Goal: Task Accomplishment & Management: Manage account settings

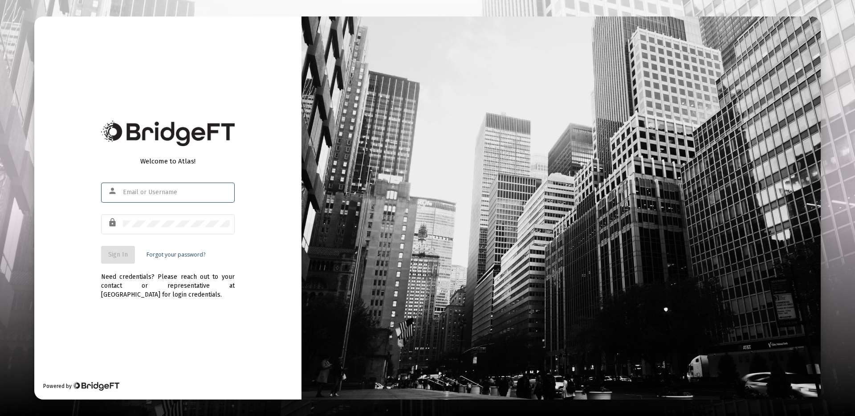
type input "[PERSON_NAME][EMAIL_ADDRESS][DOMAIN_NAME]"
click at [116, 256] on span "Sign In" at bounding box center [118, 255] width 20 height 8
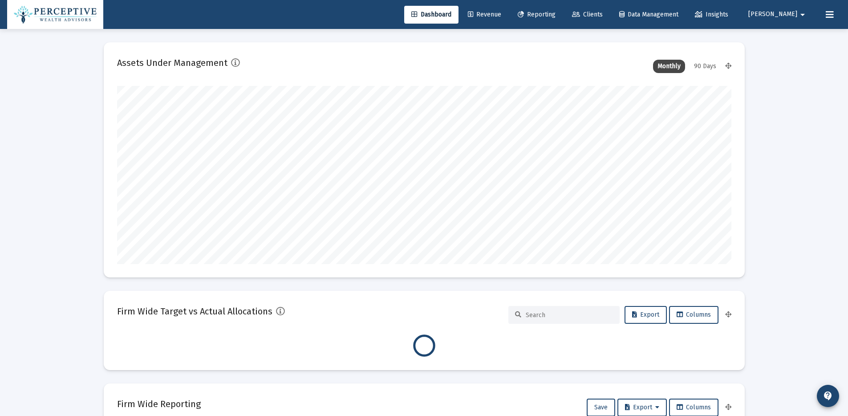
scroll to position [178, 614]
type input "[PERSON_NAME][EMAIL_ADDRESS][DOMAIN_NAME]"
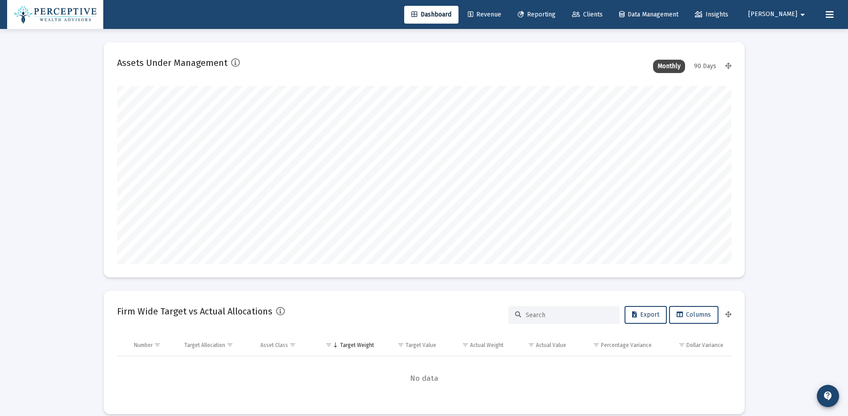
type input "[DATE]"
click at [556, 12] on span "Reporting" at bounding box center [537, 15] width 38 height 8
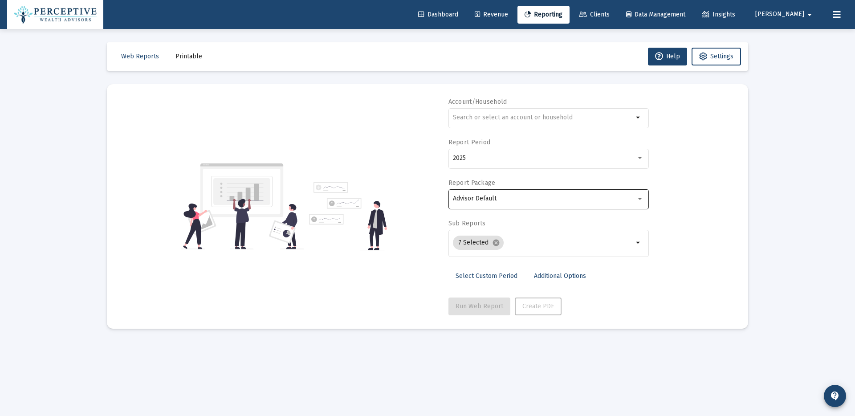
click at [599, 199] on div "Advisor Default" at bounding box center [544, 198] width 183 height 7
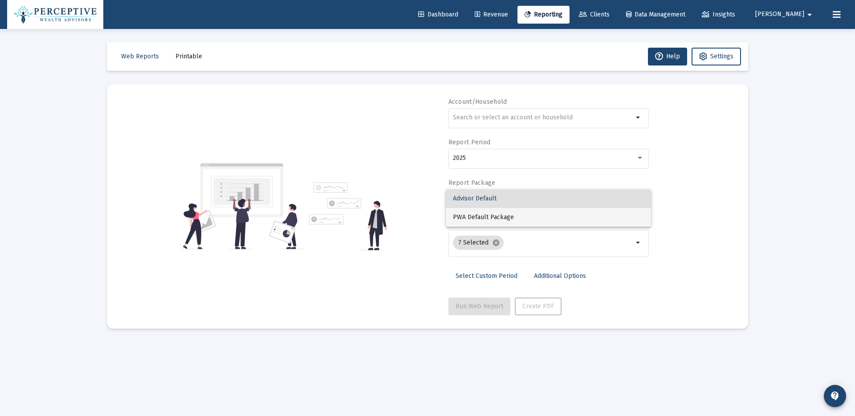
click at [583, 214] on span "PWA Default Package" at bounding box center [548, 217] width 191 height 19
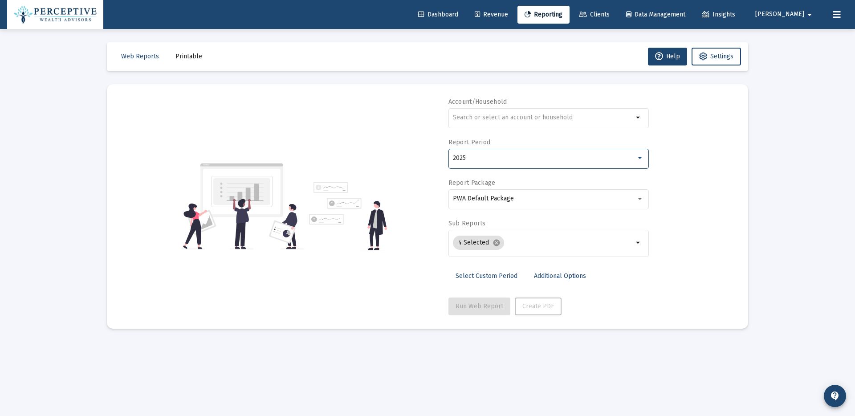
click at [528, 155] on div "2025" at bounding box center [544, 157] width 183 height 7
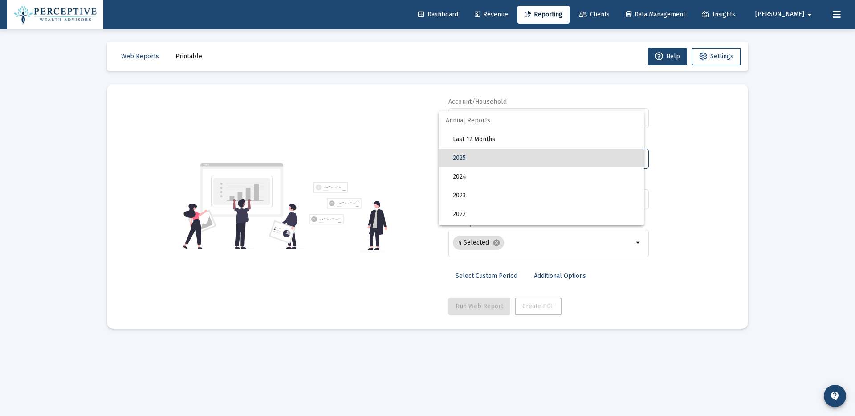
click at [685, 170] on div at bounding box center [427, 208] width 855 height 416
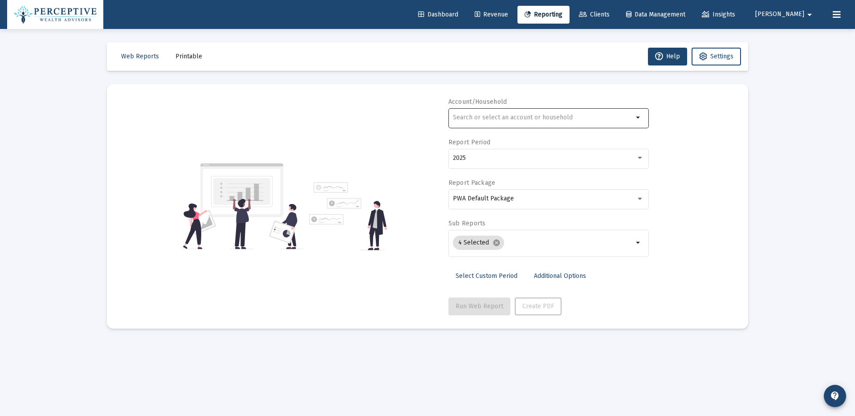
click at [526, 111] on div at bounding box center [543, 117] width 180 height 22
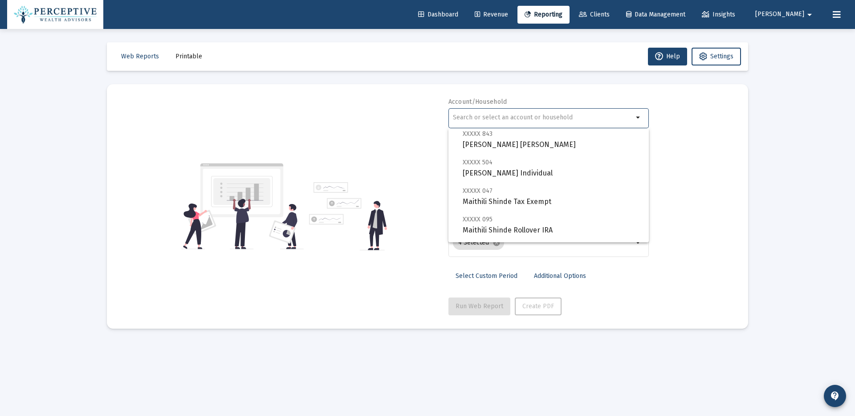
scroll to position [588, 0]
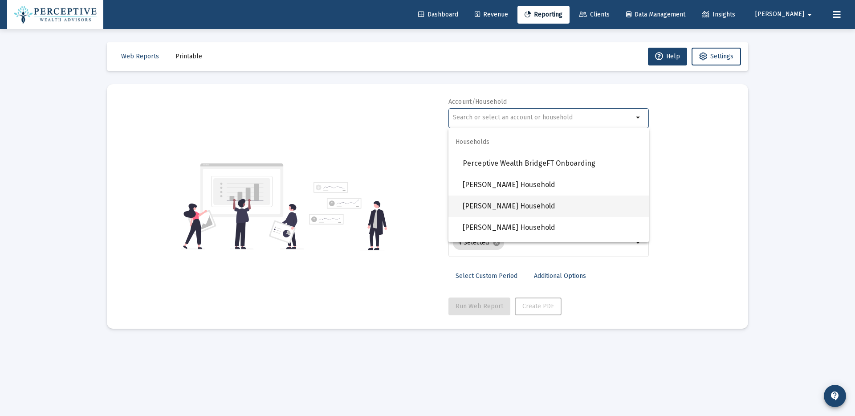
click at [524, 208] on span "[PERSON_NAME] Household" at bounding box center [551, 205] width 179 height 21
type input "[PERSON_NAME] Household"
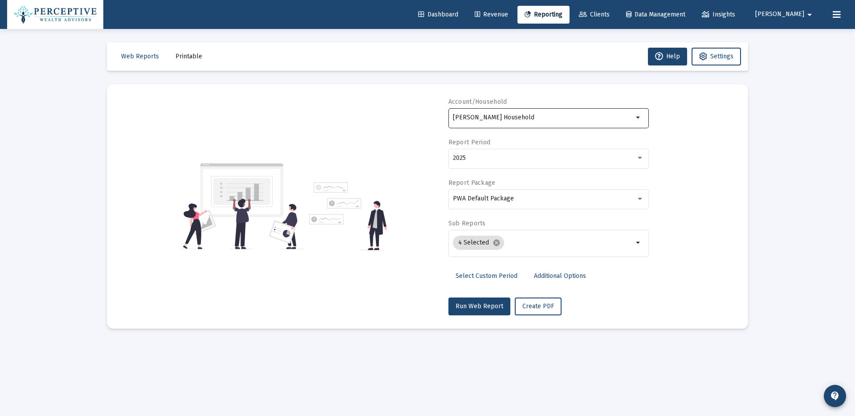
click at [640, 119] on mat-icon "arrow_drop_down" at bounding box center [638, 117] width 11 height 11
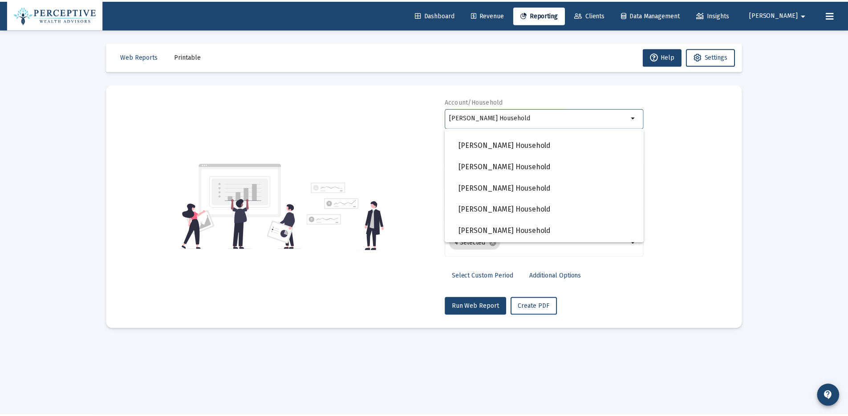
scroll to position [609, 0]
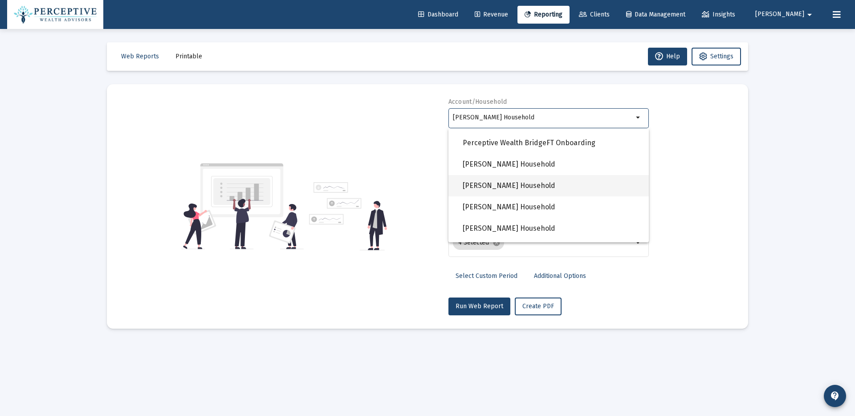
click at [546, 183] on span "[PERSON_NAME] Household" at bounding box center [551, 185] width 179 height 21
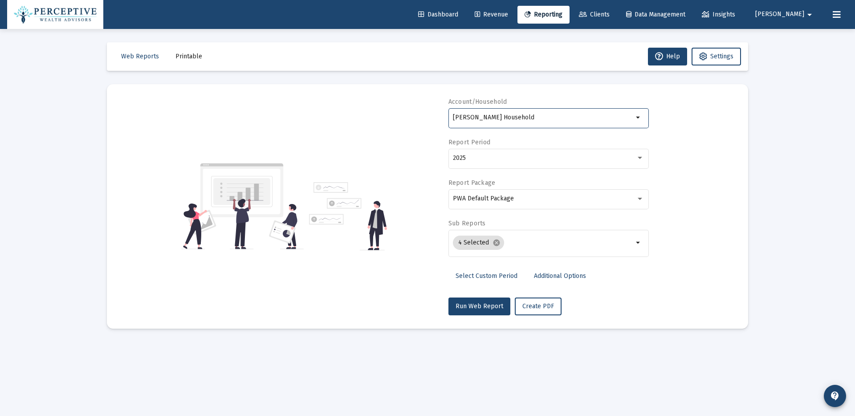
click at [477, 276] on span "Select Custom Period" at bounding box center [486, 276] width 62 height 8
click at [539, 156] on icon "Open calendar" at bounding box center [539, 157] width 9 height 9
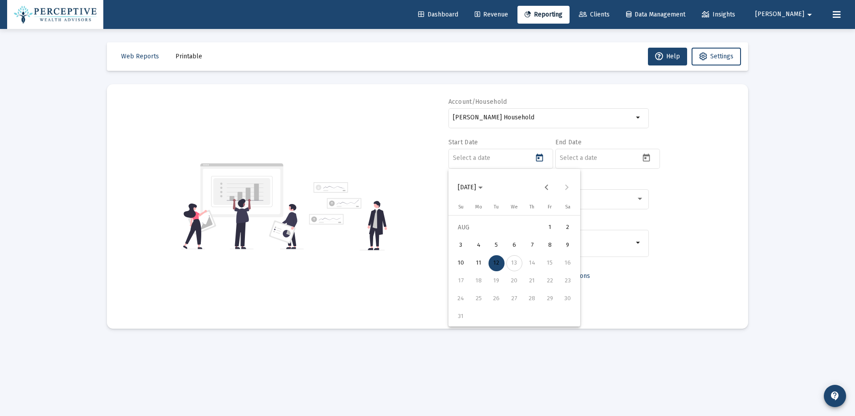
click at [483, 187] on icon "Choose month and year" at bounding box center [480, 188] width 4 height 2
click at [525, 304] on div "2024" at bounding box center [529, 304] width 28 height 16
click at [471, 232] on div "JAN" at bounding box center [467, 233] width 28 height 16
click at [482, 243] on div "1" at bounding box center [479, 245] width 16 height 16
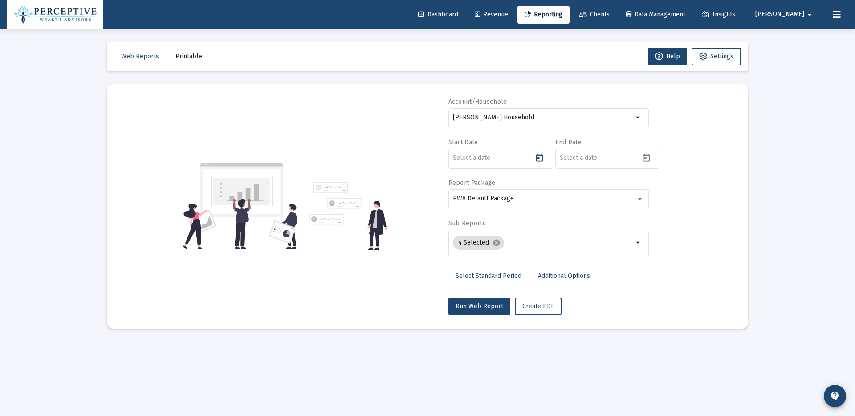
type input "[DATE]"
click at [650, 156] on icon "Open calendar" at bounding box center [645, 157] width 9 height 9
click at [606, 264] on div "12" at bounding box center [603, 263] width 16 height 16
type input "[DATE]"
click at [578, 276] on span "Additional Options" at bounding box center [564, 276] width 52 height 8
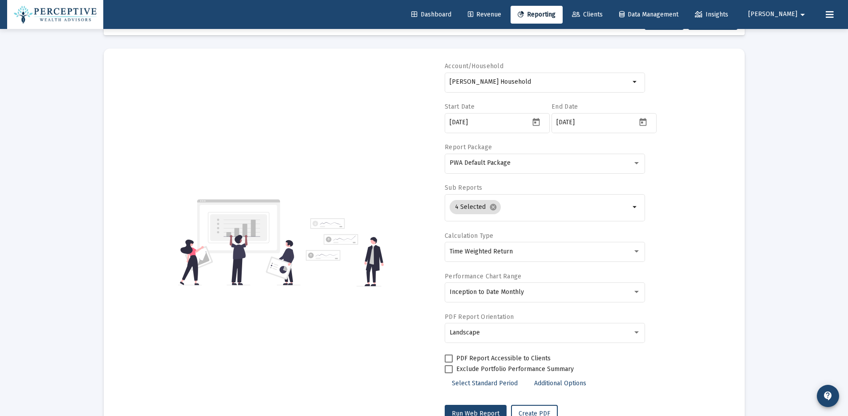
scroll to position [69, 0]
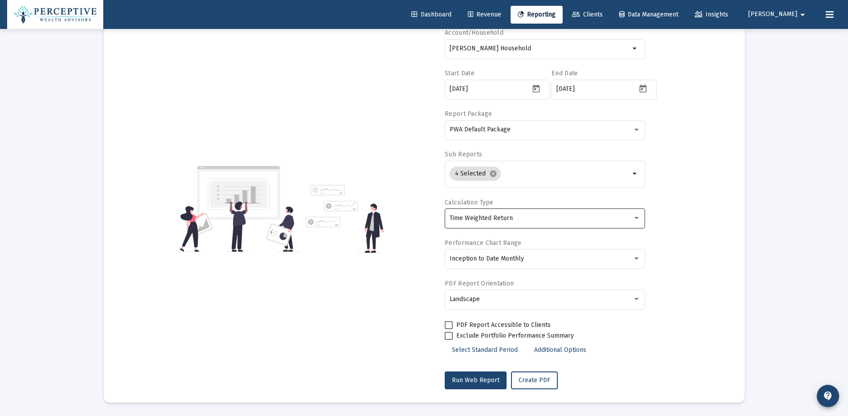
click at [636, 218] on div at bounding box center [636, 218] width 4 height 2
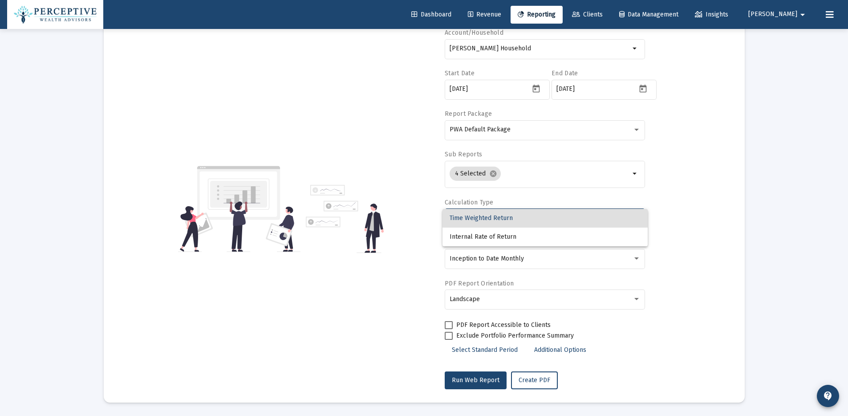
click at [710, 225] on div at bounding box center [424, 208] width 848 height 416
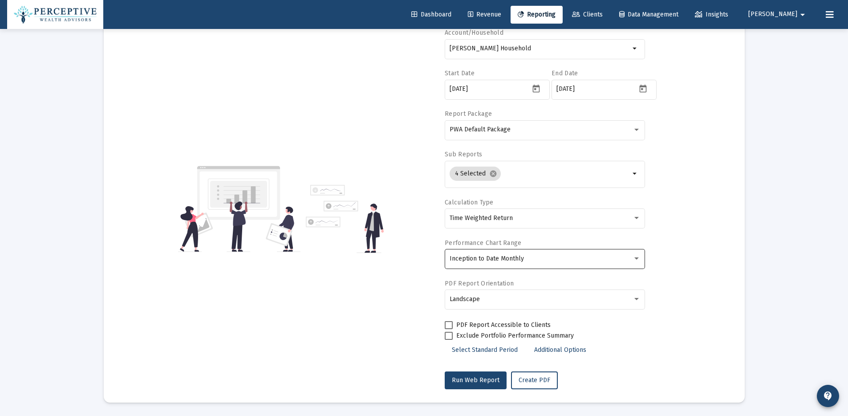
click at [637, 260] on div at bounding box center [637, 258] width 8 height 7
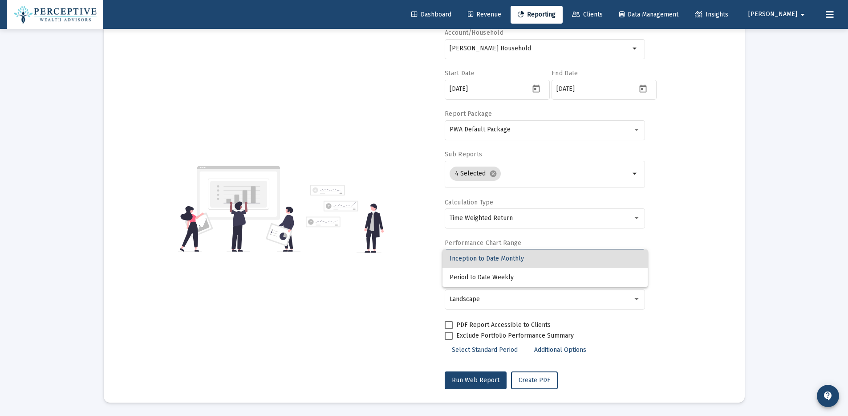
click at [637, 260] on span "Inception to Date Monthly" at bounding box center [545, 258] width 191 height 19
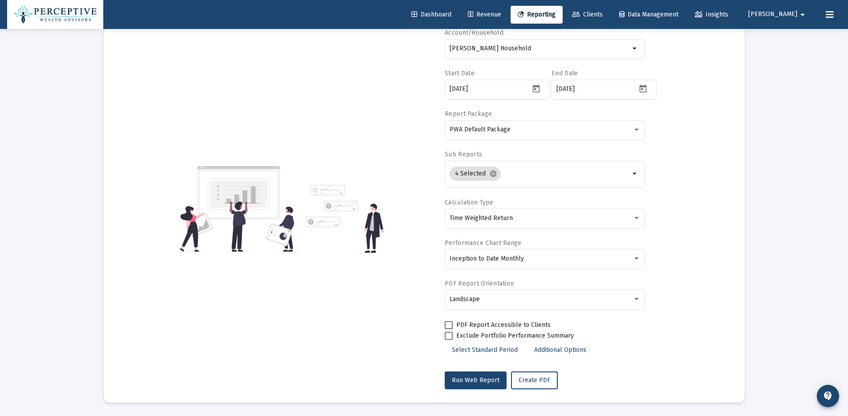
click at [679, 255] on div "Account/Household [PERSON_NAME] Household arrow_drop_down Start Date [DATE] End…" at bounding box center [424, 208] width 614 height 361
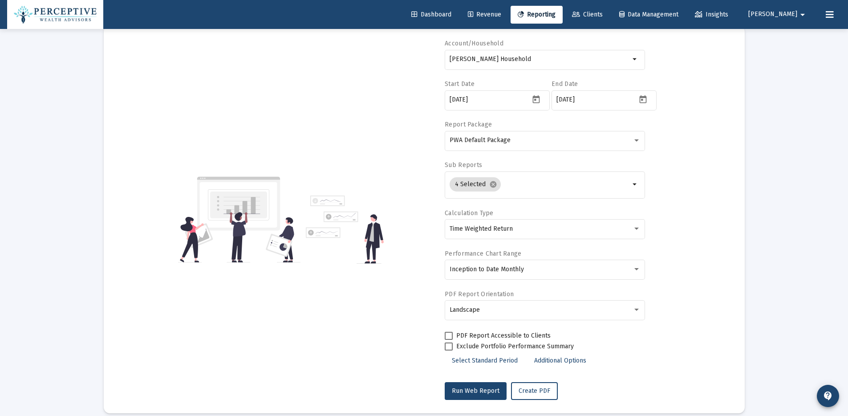
scroll to position [57, 0]
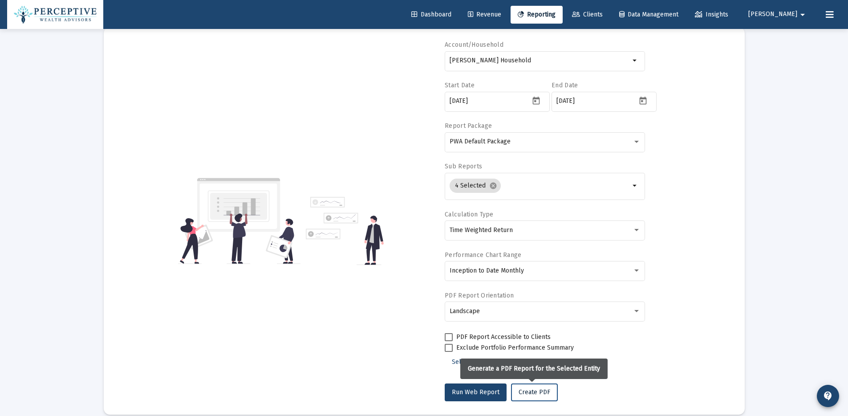
click at [526, 394] on span "Create PDF" at bounding box center [535, 392] width 32 height 8
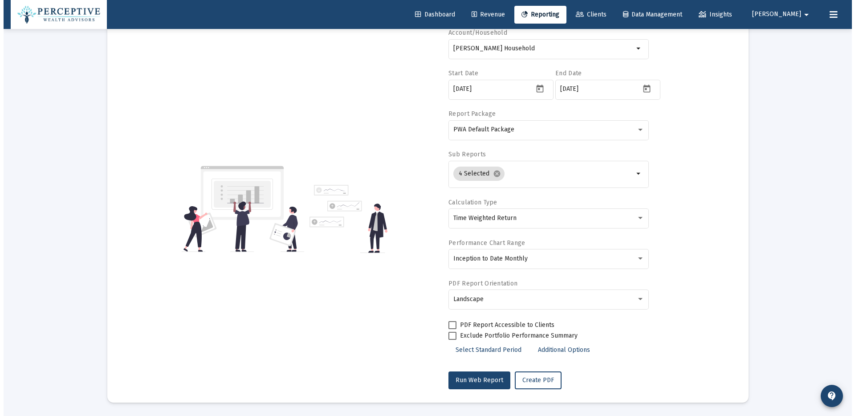
scroll to position [0, 0]
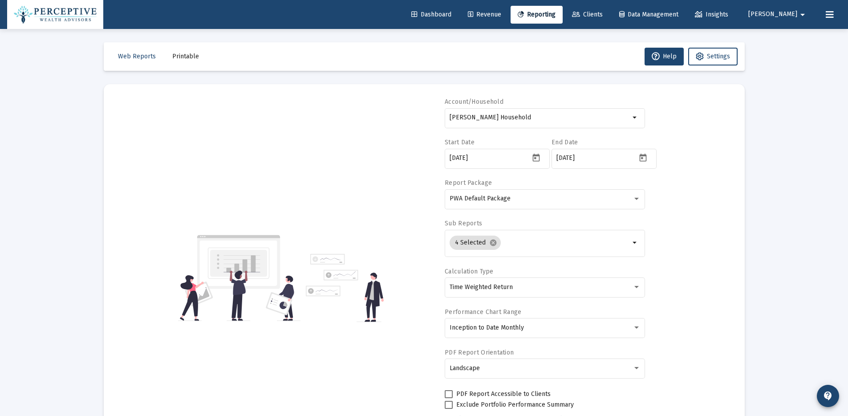
click at [174, 58] on span "Printable" at bounding box center [185, 57] width 27 height 8
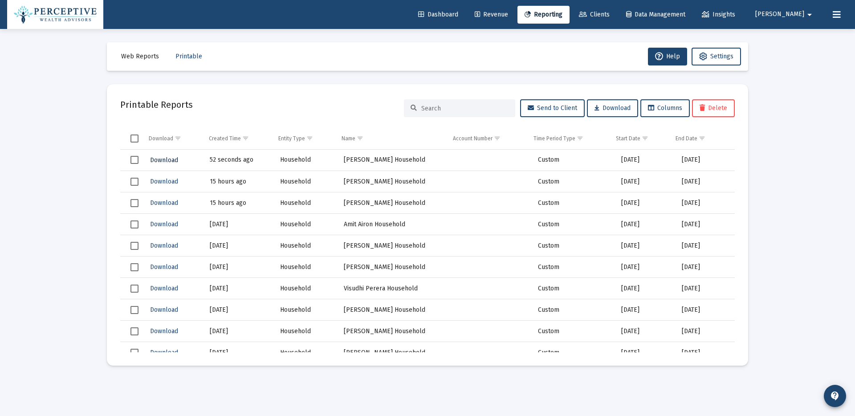
click at [176, 158] on span "Download" at bounding box center [164, 160] width 28 height 8
click at [789, 248] on div "Loading... Web Reports Printable Help Settings Printable Reports Send to Client…" at bounding box center [427, 208] width 855 height 416
click at [174, 162] on span "Download" at bounding box center [164, 160] width 28 height 8
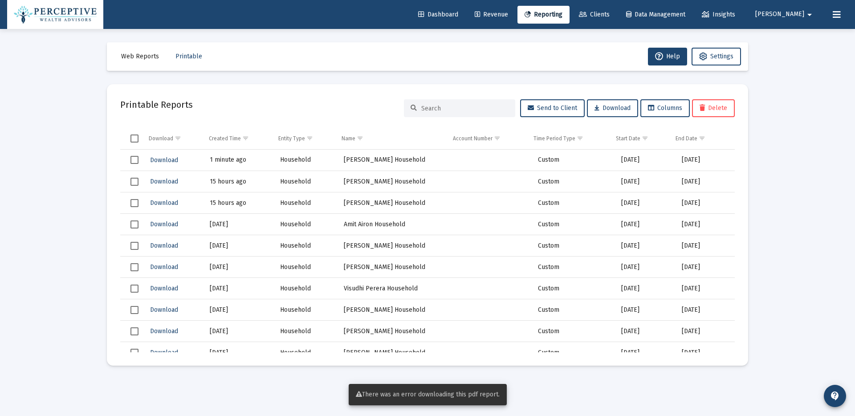
click at [137, 160] on span "Select row" at bounding box center [134, 160] width 8 height 8
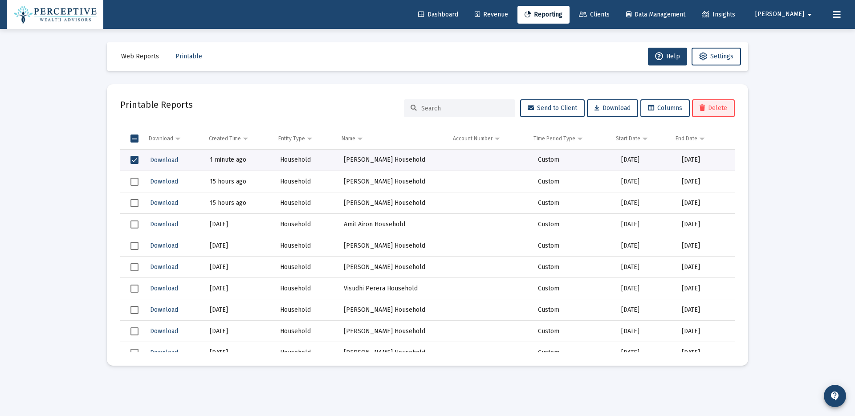
click at [720, 112] on button "Delete" at bounding box center [713, 108] width 43 height 18
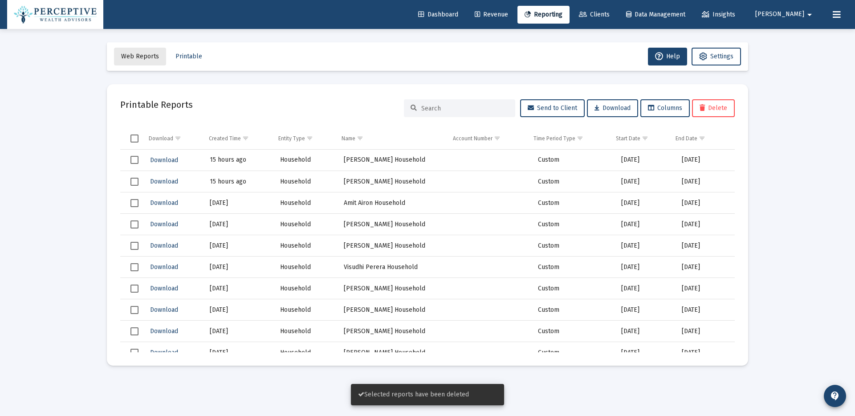
click at [158, 57] on button "Web Reports" at bounding box center [140, 57] width 52 height 18
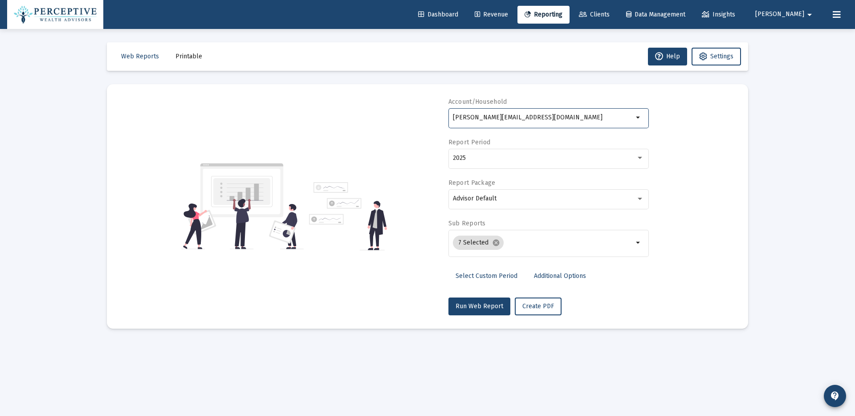
click at [578, 119] on input "[PERSON_NAME][EMAIL_ADDRESS][DOMAIN_NAME]" at bounding box center [543, 117] width 180 height 7
click at [637, 119] on mat-icon "arrow_drop_down" at bounding box center [638, 117] width 11 height 11
click at [638, 120] on mat-icon "arrow_drop_down" at bounding box center [638, 117] width 11 height 11
click at [639, 118] on mat-icon "arrow_drop_down" at bounding box center [638, 117] width 11 height 11
click at [742, 140] on mat-card "Account/Household amol@perceptivewealth.com arrow_drop_down Report Period 2025 …" at bounding box center [427, 206] width 641 height 244
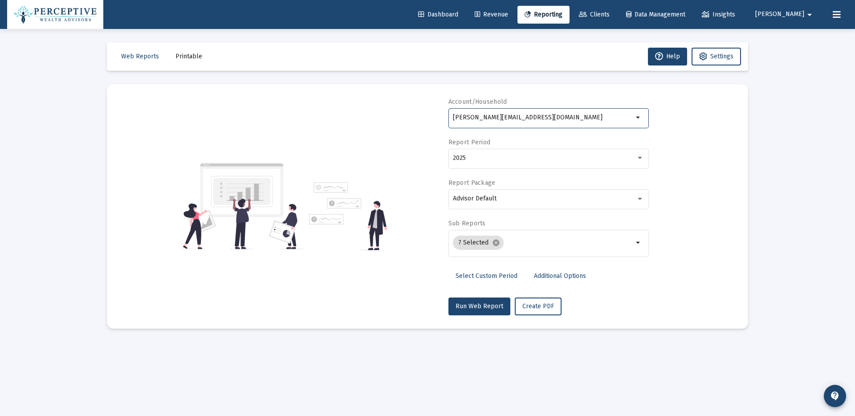
click at [507, 117] on input "[PERSON_NAME][EMAIL_ADDRESS][DOMAIN_NAME]" at bounding box center [543, 117] width 180 height 7
drag, startPoint x: 570, startPoint y: 116, endPoint x: 373, endPoint y: 122, distance: 197.7
click at [373, 122] on div "Account/Household amol@perceptivewealth.com arrow_drop_down Report Period 2025 …" at bounding box center [427, 206] width 614 height 218
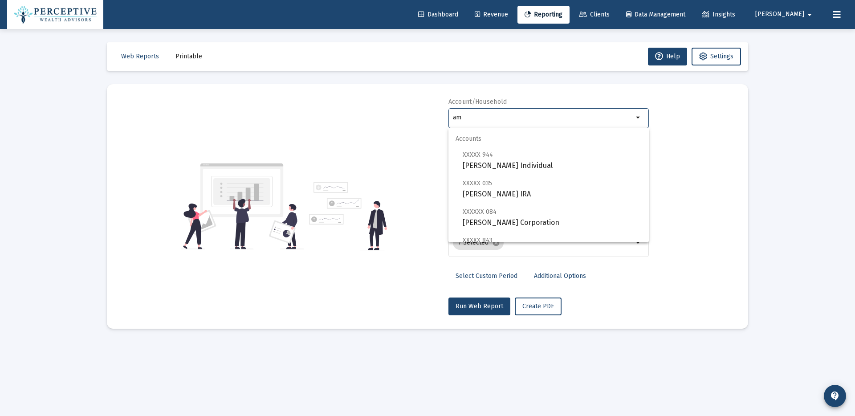
type input "a"
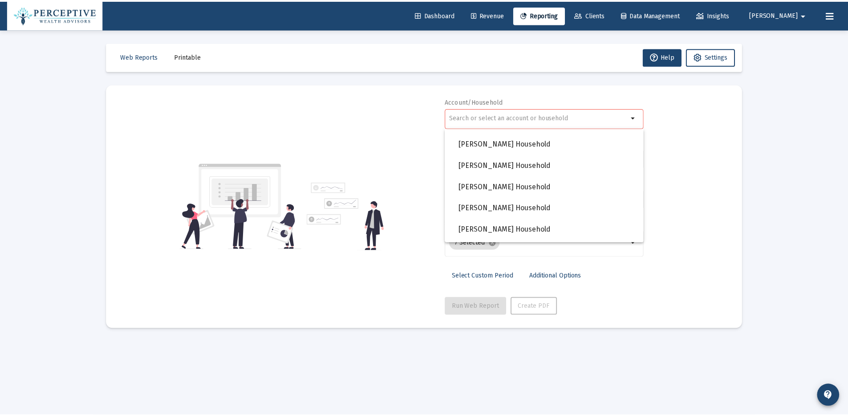
scroll to position [647, 0]
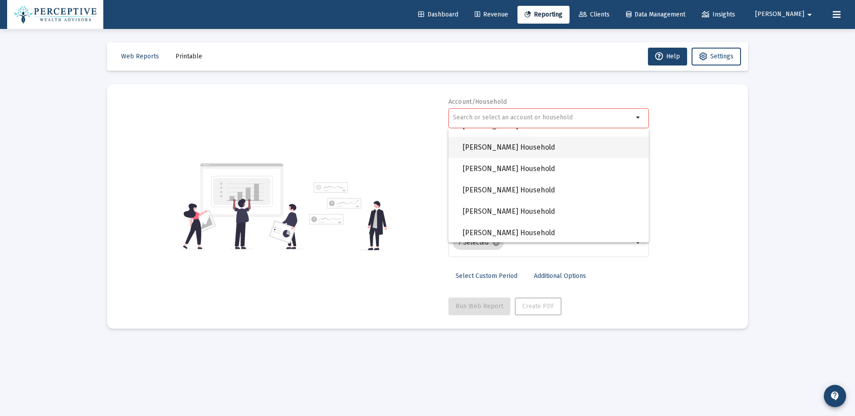
click at [554, 149] on span "[PERSON_NAME] Household" at bounding box center [551, 147] width 179 height 21
type input "[PERSON_NAME] Household"
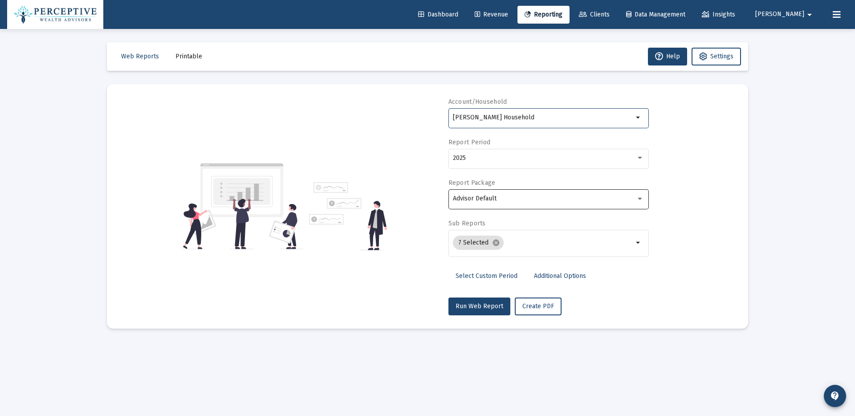
click at [524, 201] on div "Advisor Default" at bounding box center [544, 198] width 183 height 7
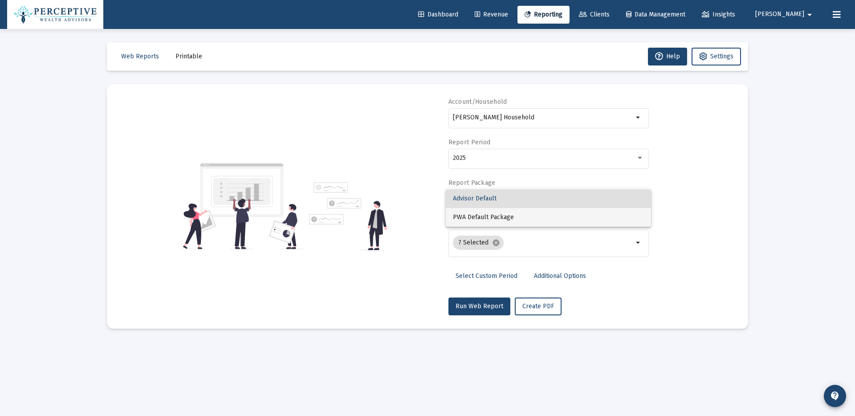
click at [507, 219] on span "PWA Default Package" at bounding box center [548, 217] width 191 height 19
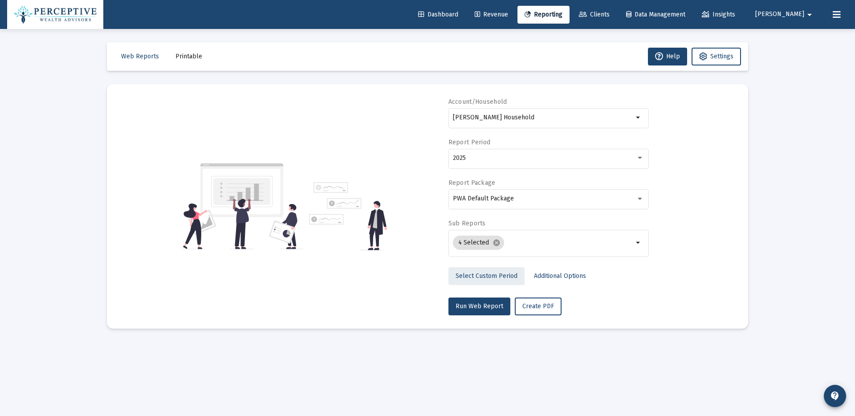
click at [501, 276] on span "Select Custom Period" at bounding box center [486, 276] width 62 height 8
click at [541, 158] on icon "Open calendar" at bounding box center [539, 157] width 9 height 9
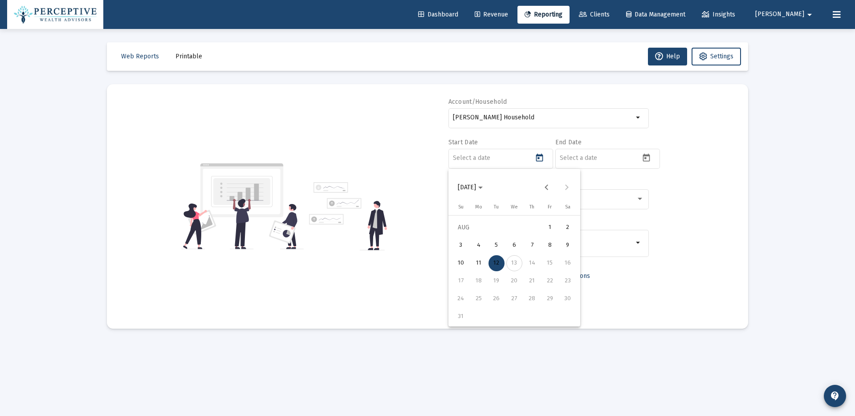
click at [483, 187] on icon "Choose month and year" at bounding box center [480, 188] width 4 height 2
click at [531, 299] on div "2024" at bounding box center [529, 304] width 28 height 16
click at [469, 237] on div "JAN" at bounding box center [467, 233] width 28 height 16
click at [482, 243] on div "1" at bounding box center [479, 245] width 16 height 16
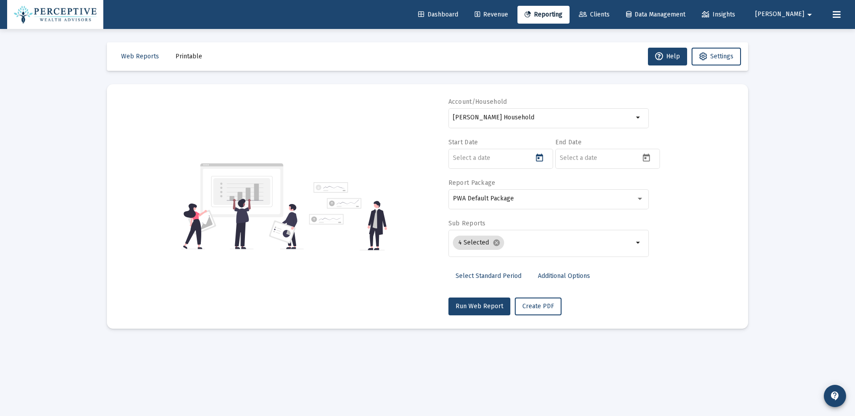
type input "[DATE]"
click at [581, 157] on input at bounding box center [600, 157] width 80 height 7
click at [651, 155] on button "Open calendar" at bounding box center [646, 157] width 13 height 13
click at [607, 263] on div "12" at bounding box center [603, 263] width 16 height 16
type input "[DATE]"
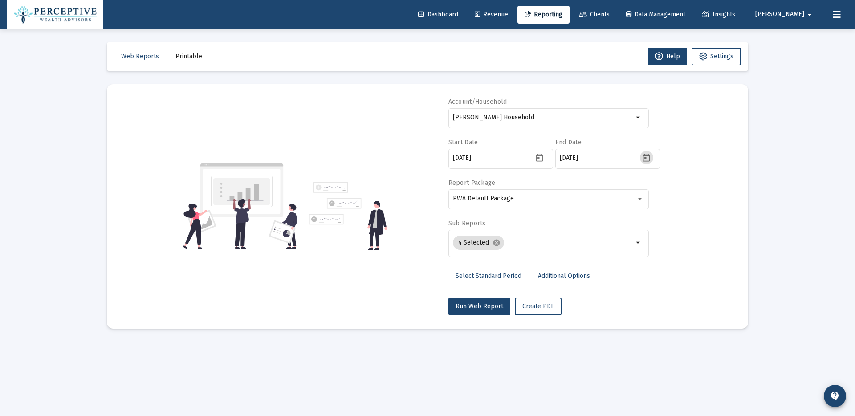
click at [579, 276] on span "Additional Options" at bounding box center [564, 276] width 52 height 8
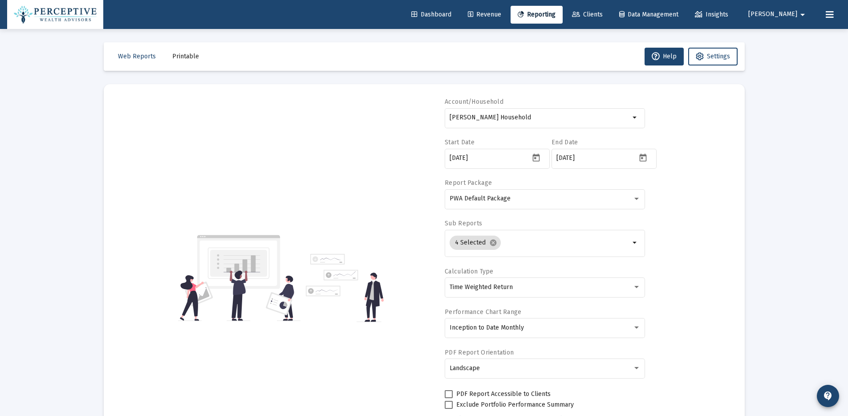
drag, startPoint x: 721, startPoint y: 279, endPoint x: 722, endPoint y: 271, distance: 7.7
click at [721, 279] on div "Account/Household [PERSON_NAME] Household arrow_drop_down Start Date [DATE] End…" at bounding box center [424, 277] width 614 height 361
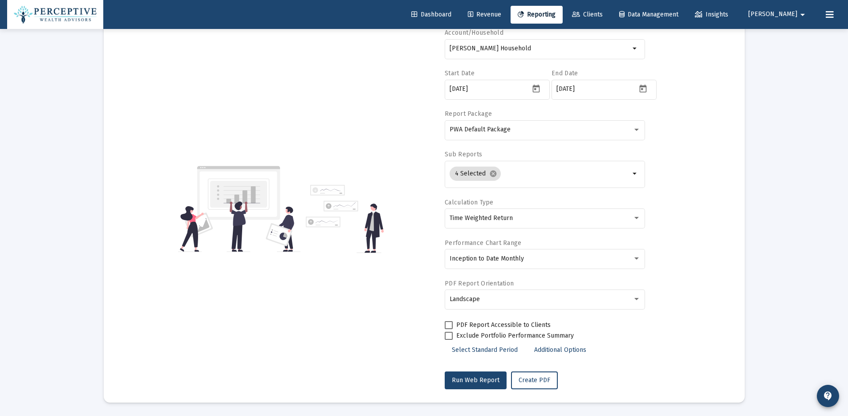
scroll to position [68, 0]
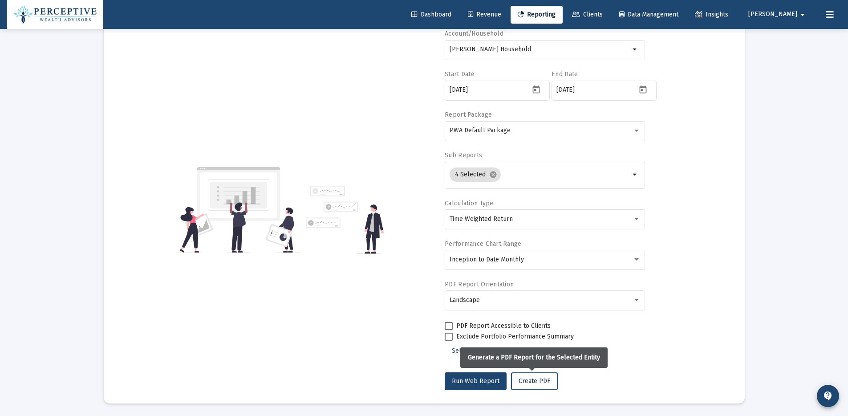
click at [536, 382] on span "Create PDF" at bounding box center [535, 381] width 32 height 8
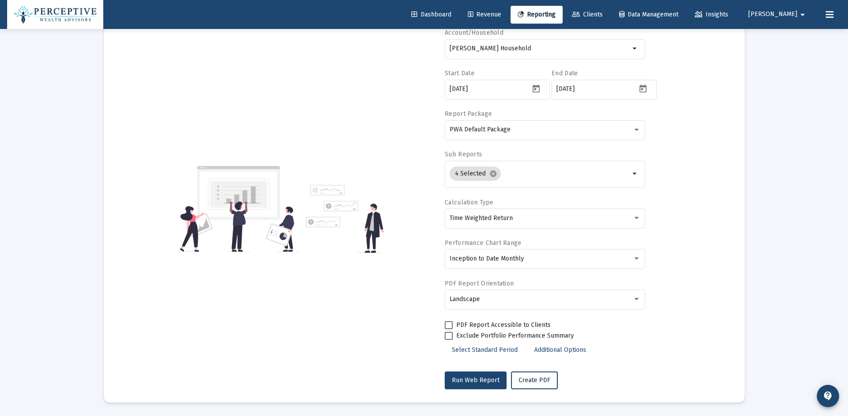
scroll to position [0, 0]
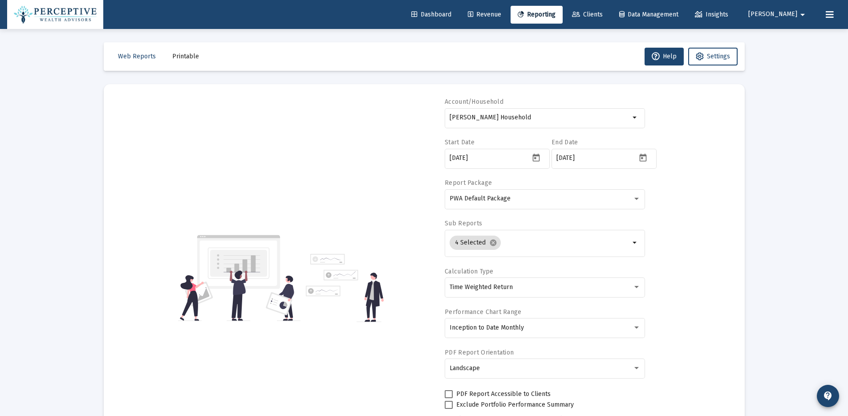
click at [198, 61] on button "Printable" at bounding box center [185, 57] width 41 height 18
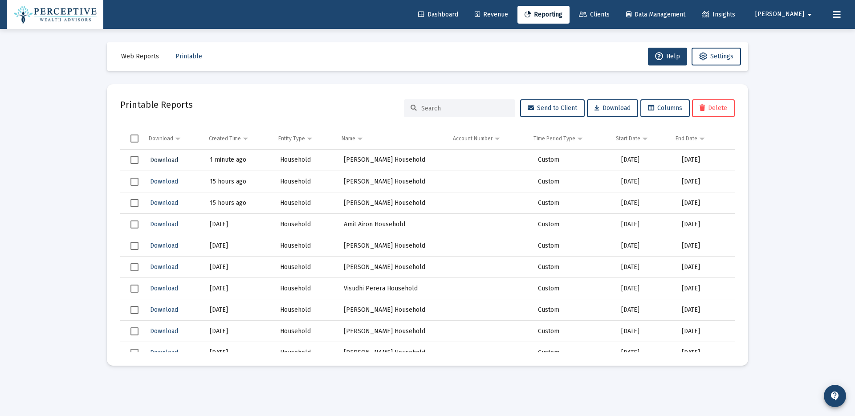
click at [168, 156] on span "Download" at bounding box center [164, 160] width 28 height 8
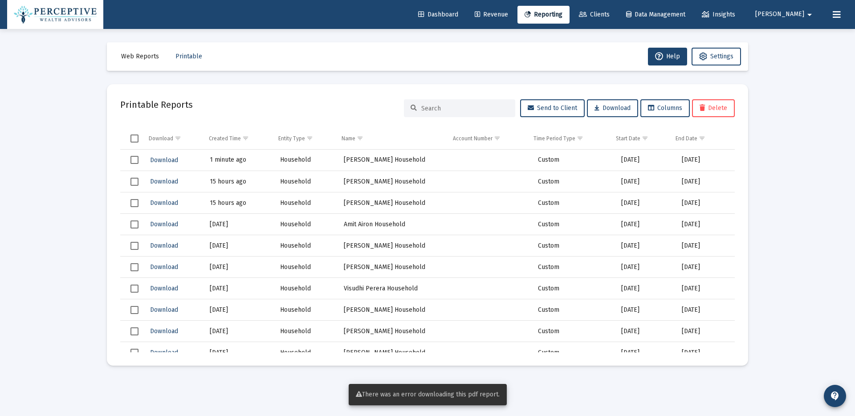
click at [801, 194] on div "Loading... Web Reports Printable Help Settings Printable Reports Send to Client…" at bounding box center [427, 208] width 855 height 416
click at [481, 398] on span "View Reports" at bounding box center [479, 395] width 38 height 8
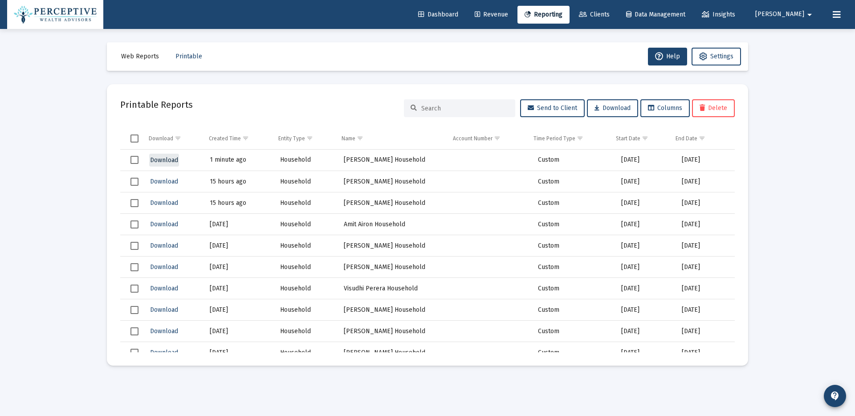
click at [174, 160] on span "Download" at bounding box center [164, 160] width 28 height 8
drag, startPoint x: 534, startPoint y: 218, endPoint x: 677, endPoint y: 369, distance: 207.8
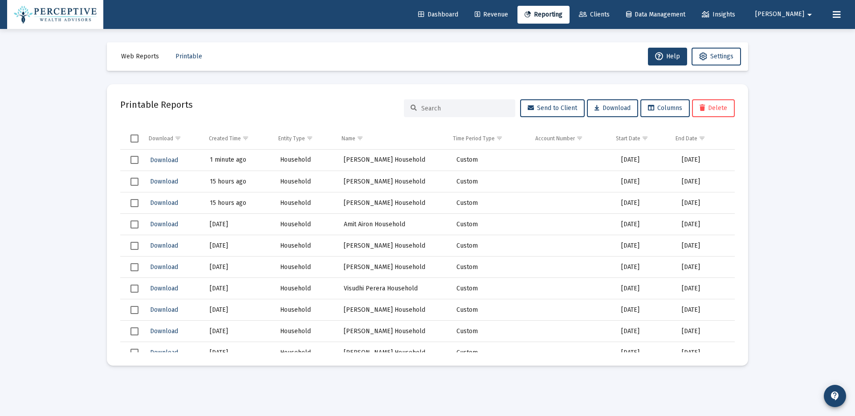
drag, startPoint x: 815, startPoint y: 329, endPoint x: 765, endPoint y: 323, distance: 50.2
click at [815, 329] on div "Loading... Web Reports Printable Help Settings Printable Reports Send to Client…" at bounding box center [427, 208] width 855 height 416
click at [458, 15] on span "Dashboard" at bounding box center [438, 15] width 40 height 8
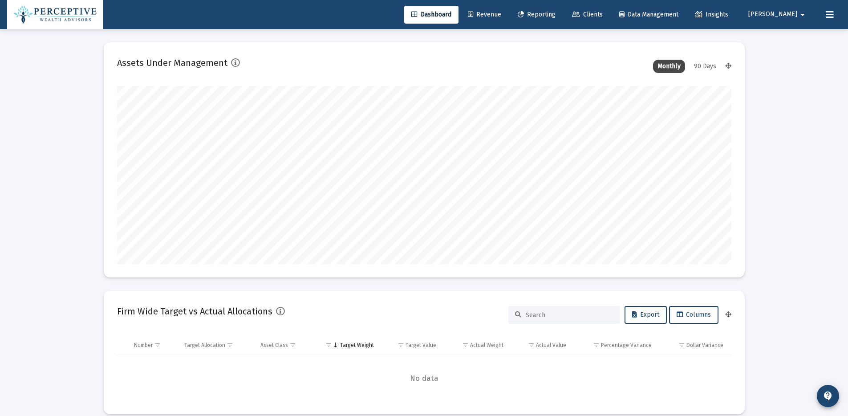
scroll to position [178, 331]
click at [501, 15] on span "Revenue" at bounding box center [484, 15] width 33 height 8
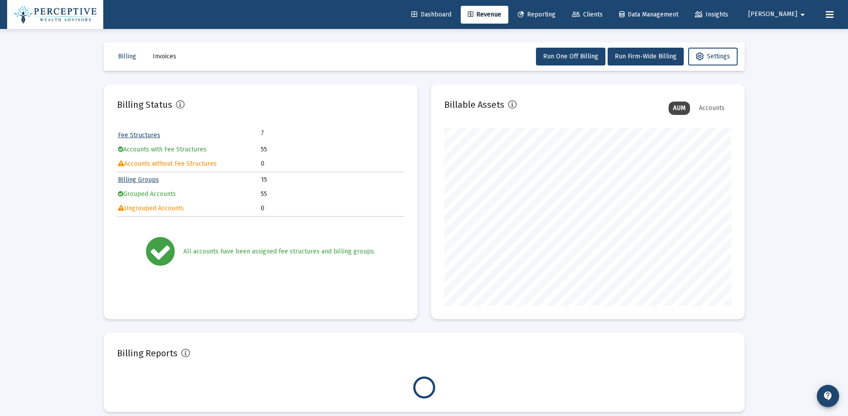
scroll to position [178, 287]
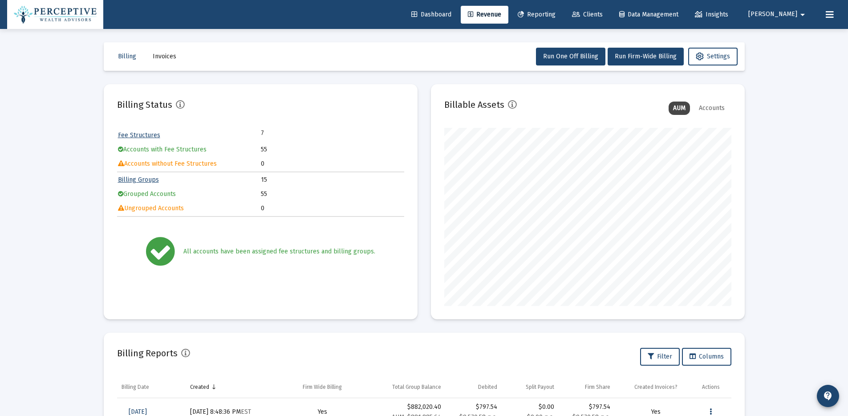
click at [149, 180] on link "Billing Groups" at bounding box center [138, 180] width 41 height 8
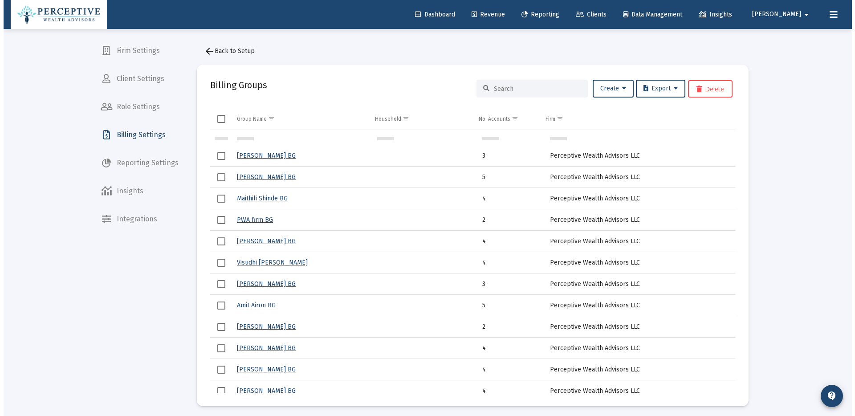
scroll to position [58, 0]
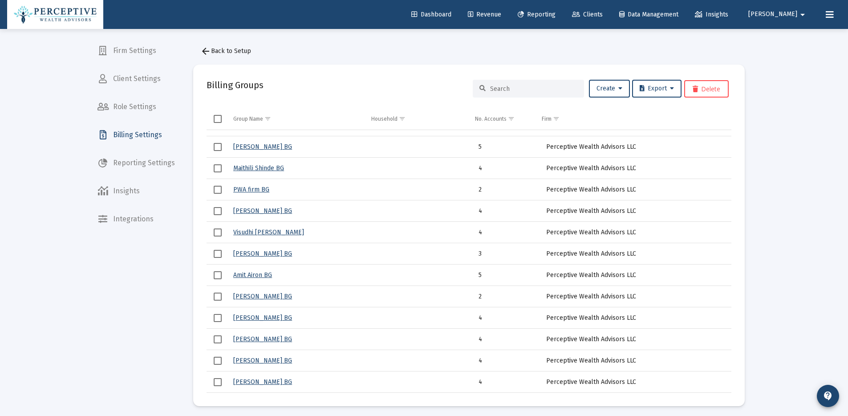
click at [273, 360] on link "Suresh Gunturi BG" at bounding box center [262, 361] width 59 height 8
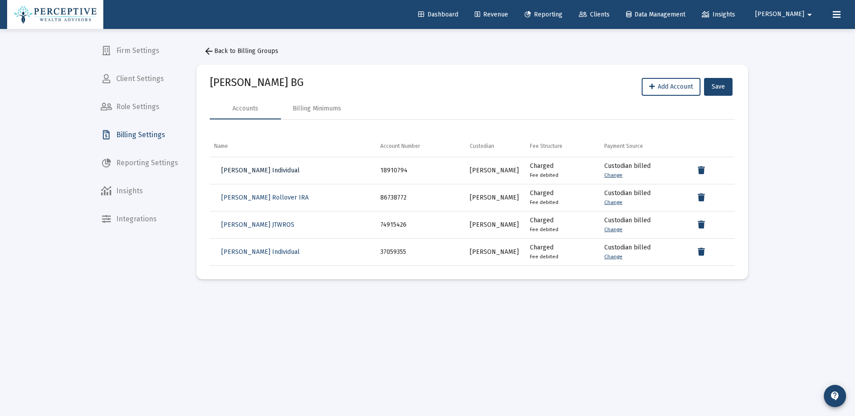
click at [283, 168] on span "Suresh Gunturi Individual" at bounding box center [260, 170] width 78 height 8
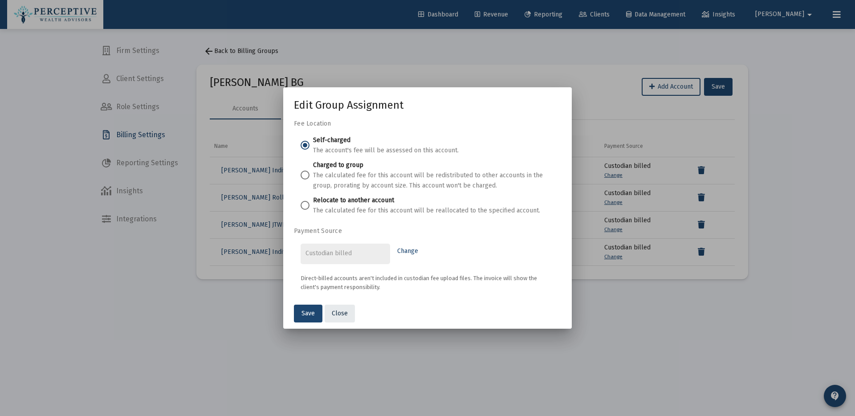
click at [343, 311] on span "Close" at bounding box center [340, 313] width 16 height 8
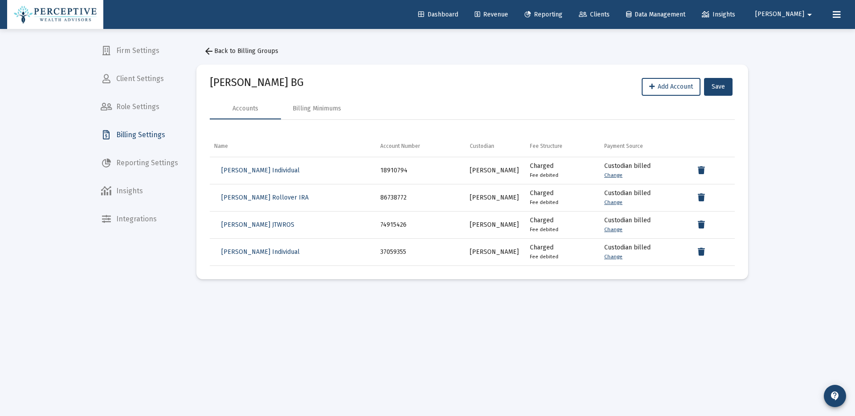
click at [617, 19] on link "Clients" at bounding box center [594, 15] width 45 height 18
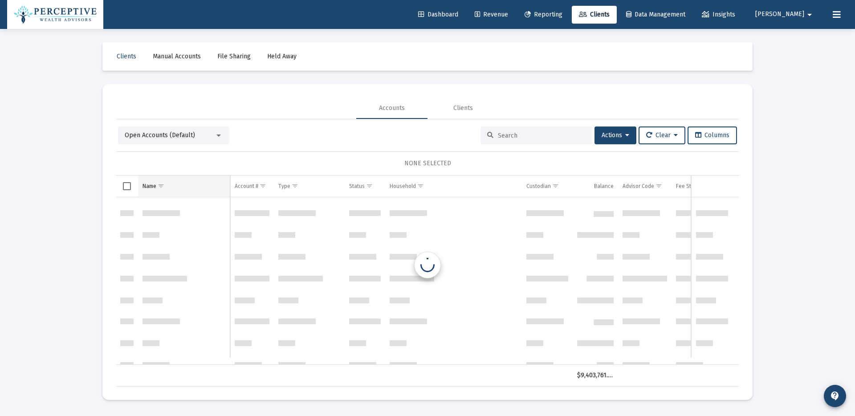
scroll to position [890, 0]
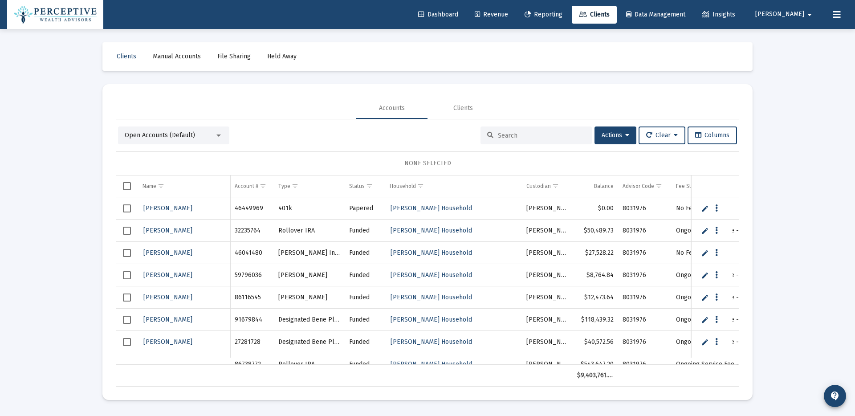
click at [209, 131] on div "Open Accounts (Default)" at bounding box center [170, 135] width 90 height 9
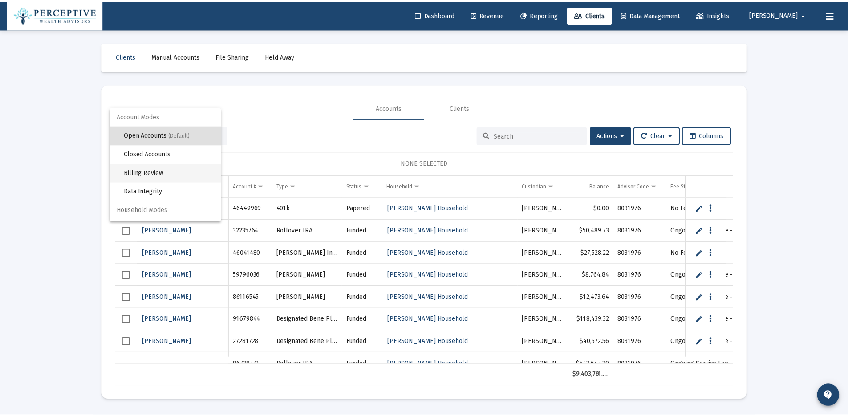
scroll to position [17, 0]
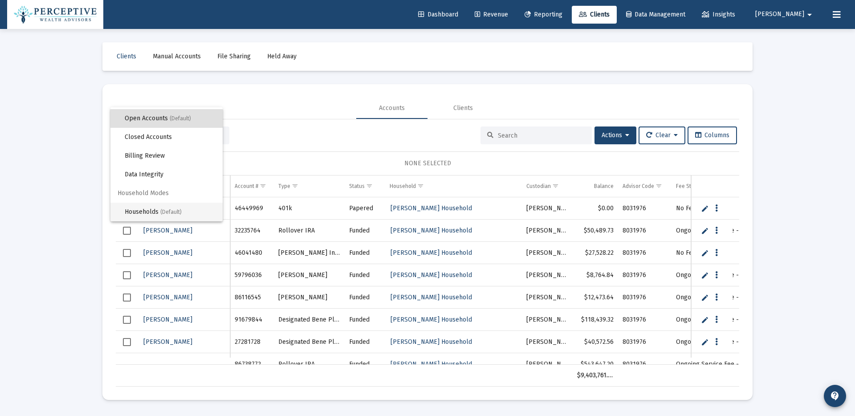
click at [153, 213] on span "Households (Default)" at bounding box center [170, 212] width 91 height 19
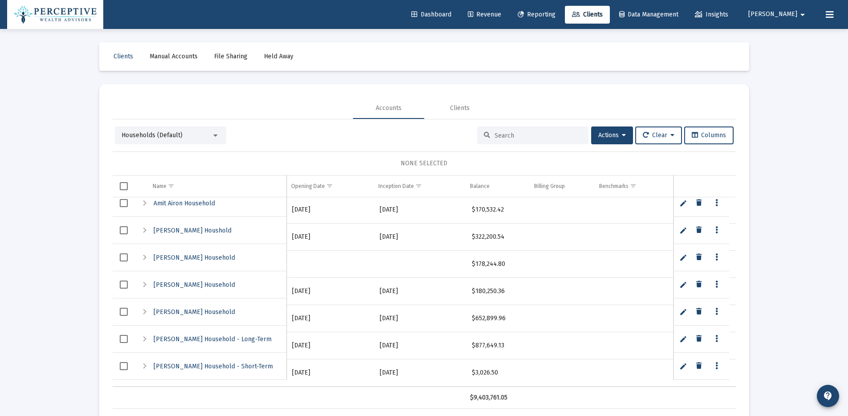
scroll to position [20, 0]
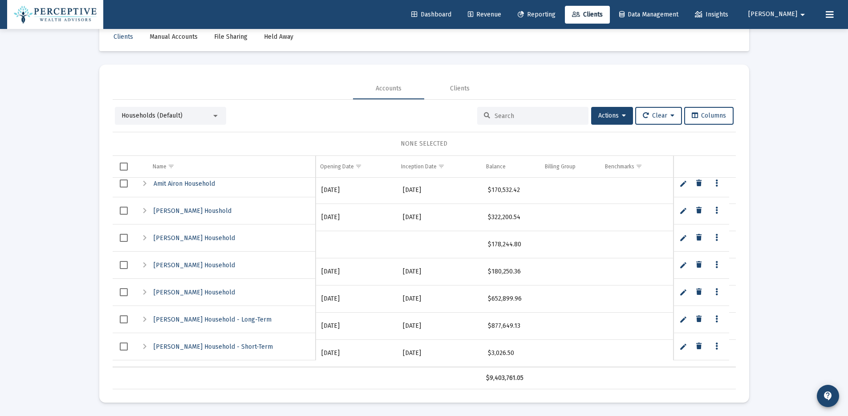
click at [144, 292] on div "Expand" at bounding box center [144, 292] width 11 height 11
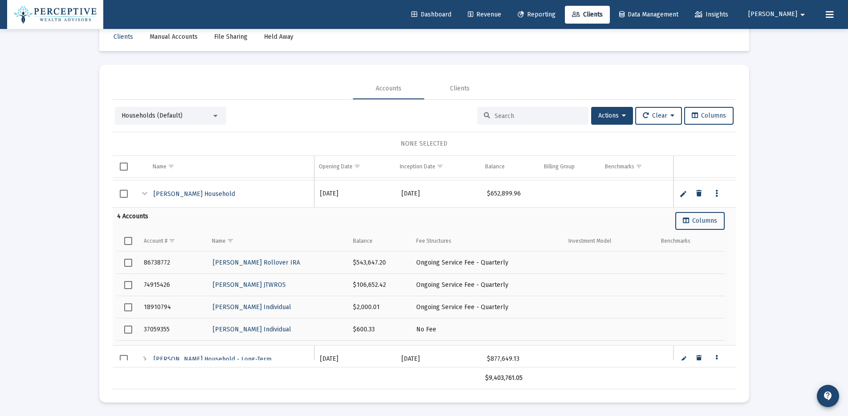
scroll to position [389, 0]
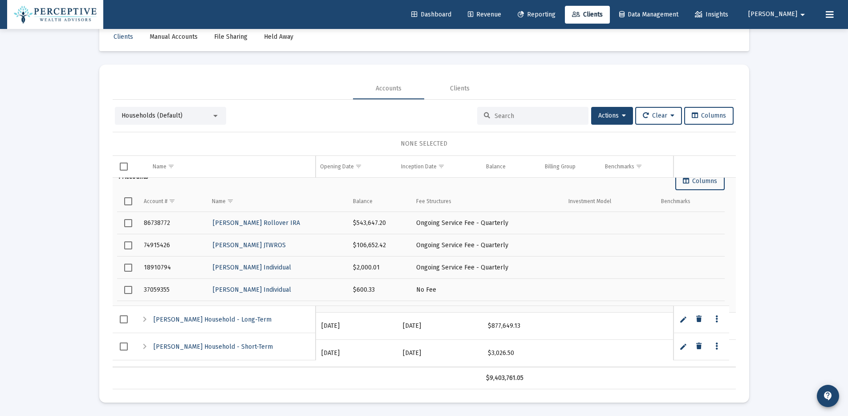
click at [130, 268] on span "Select row" at bounding box center [128, 268] width 8 height 8
click at [614, 118] on span "Actions" at bounding box center [612, 116] width 28 height 8
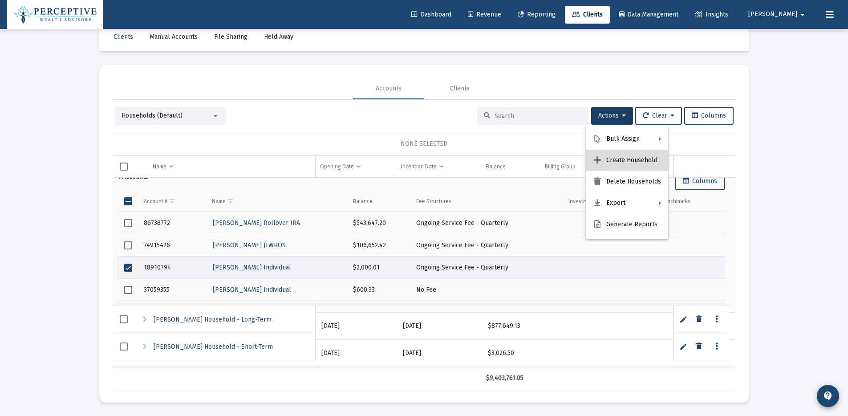
click at [638, 163] on button "Create Household" at bounding box center [627, 160] width 82 height 21
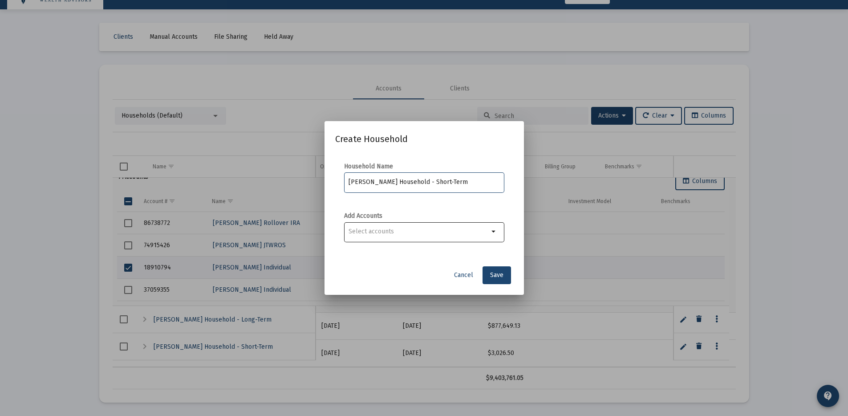
type input "Suresh Gunturi Household - Short-Term"
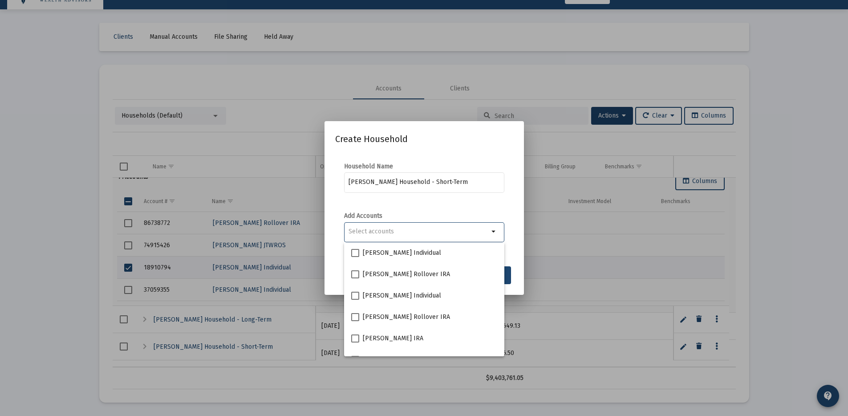
click at [479, 234] on input "Selection" at bounding box center [419, 231] width 140 height 7
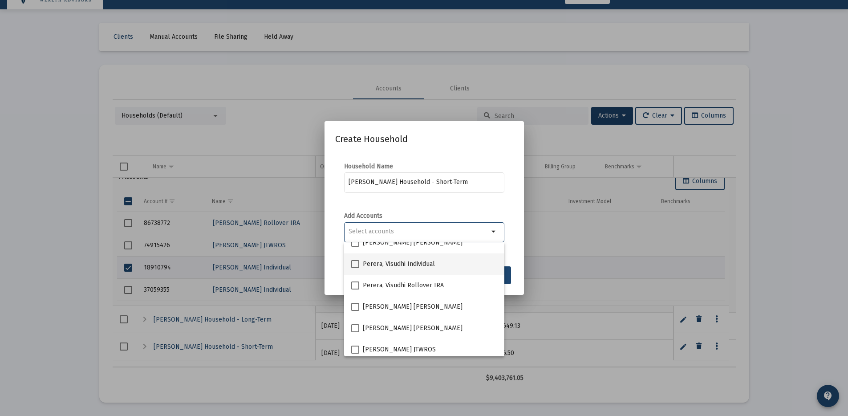
scroll to position [420, 0]
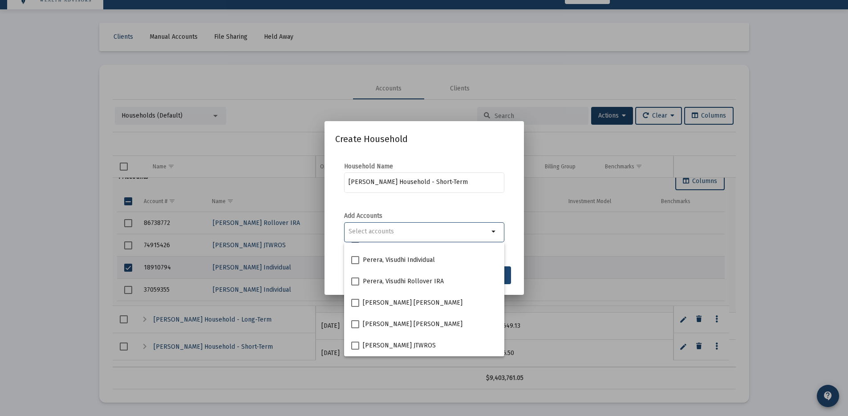
click at [515, 243] on mat-dialog-content "Household Name Suresh Gunturi Household - Short-Term Add Accounts arrow_drop_do…" at bounding box center [424, 207] width 199 height 108
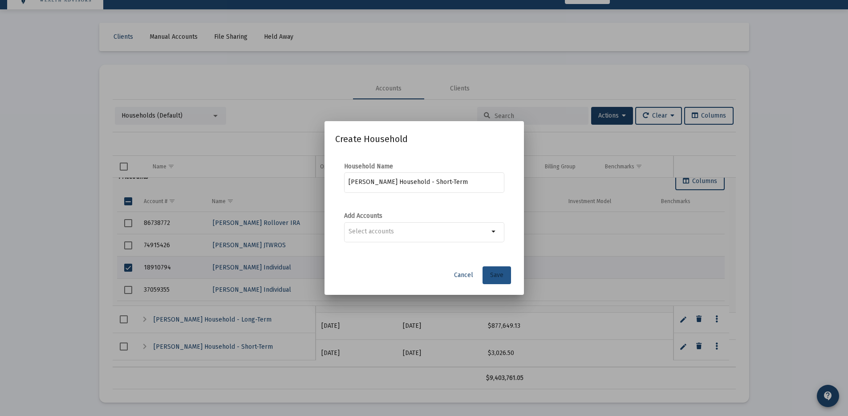
click at [498, 278] on span "Save" at bounding box center [496, 275] width 13 height 8
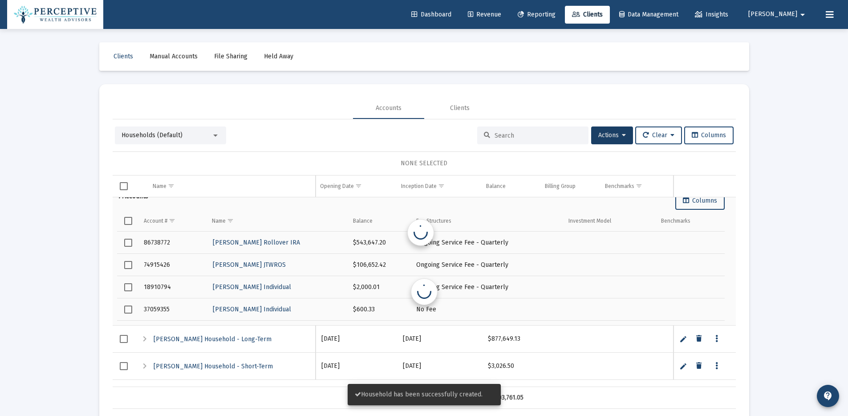
scroll to position [389, 0]
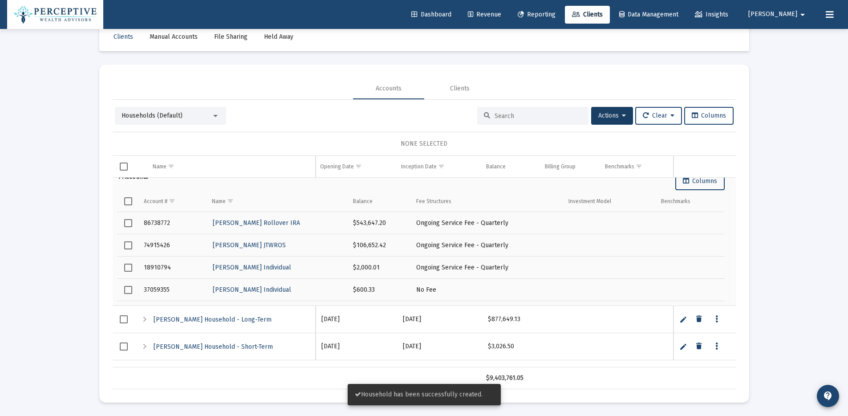
click at [779, 257] on div "Loading... Clients Manual Accounts File Sharing Held Away Accounts Clients Hous…" at bounding box center [424, 197] width 848 height 435
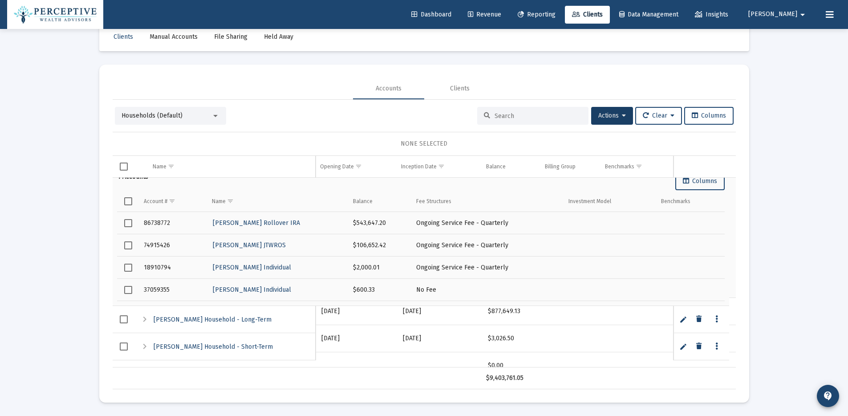
scroll to position [417, 0]
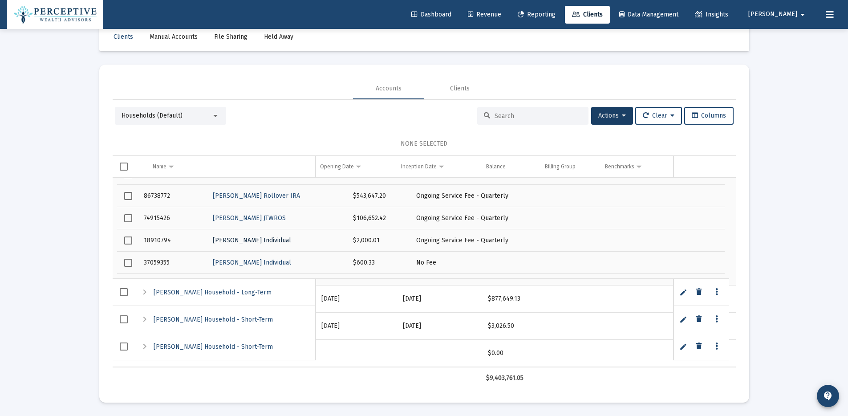
click at [259, 240] on span "Suresh Gunturi Individual" at bounding box center [252, 240] width 78 height 8
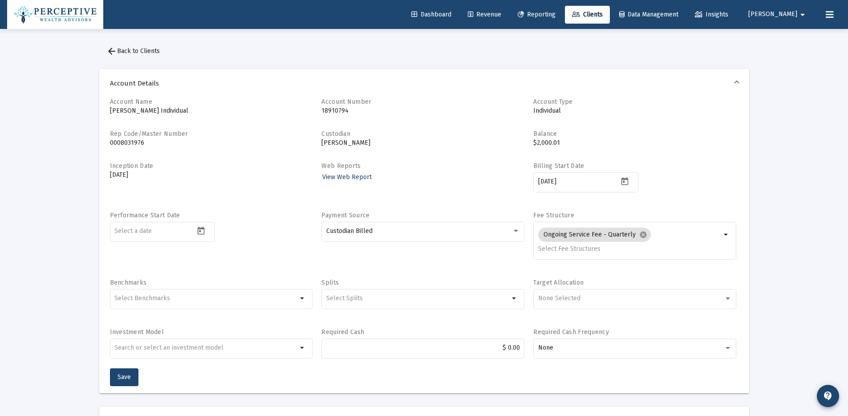
click at [143, 47] on span "arrow_back Back to Clients" at bounding box center [132, 51] width 53 height 8
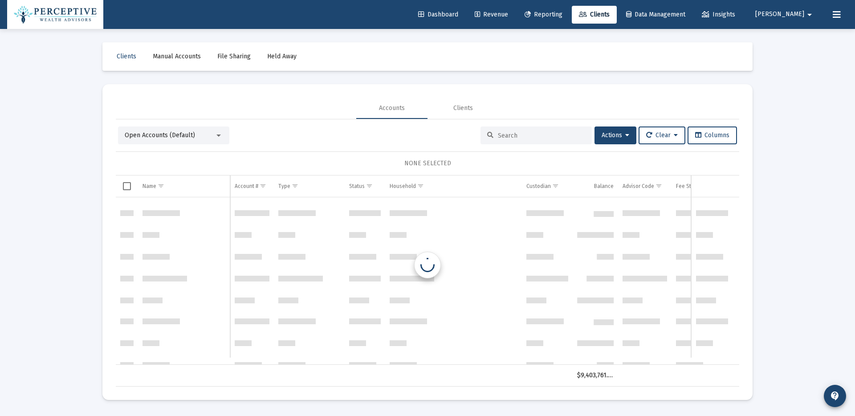
scroll to position [890, 0]
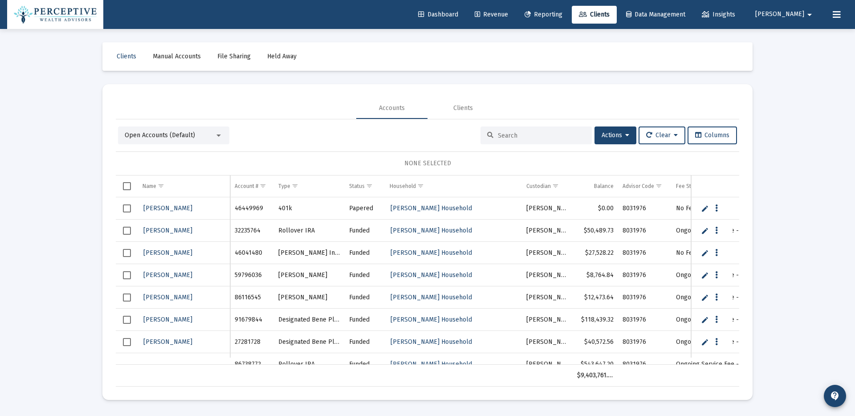
click at [217, 136] on div at bounding box center [218, 135] width 4 height 2
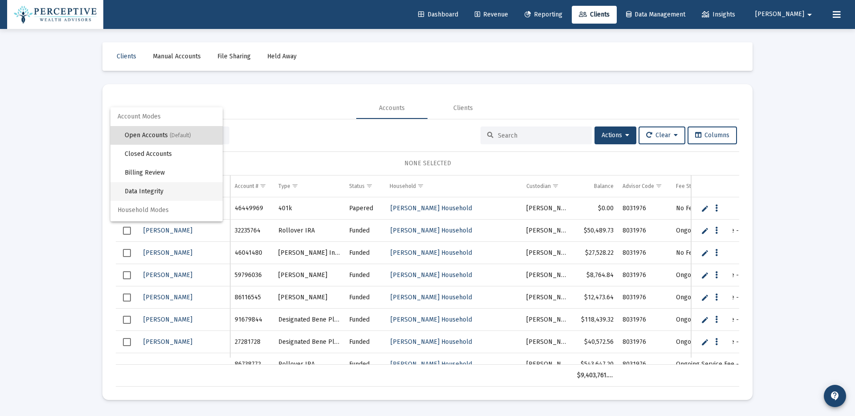
scroll to position [14, 0]
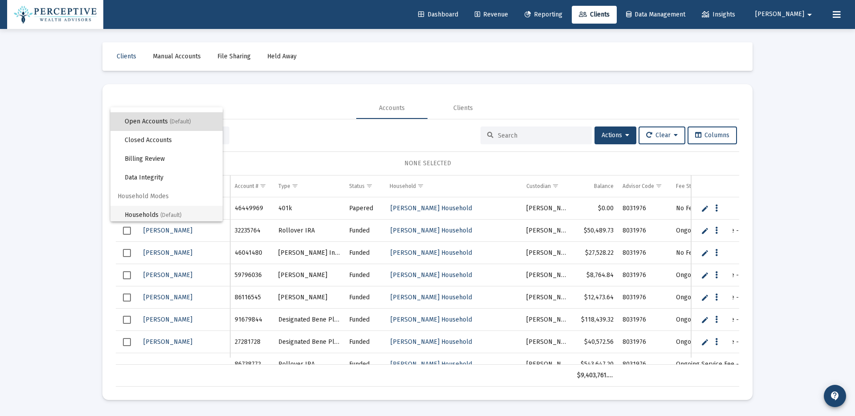
click at [147, 213] on span "Households (Default)" at bounding box center [170, 215] width 91 height 19
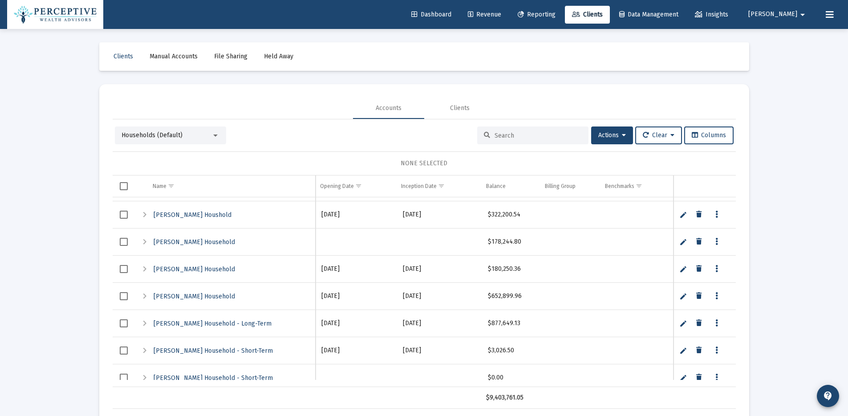
scroll to position [268, 0]
click at [204, 295] on span "[PERSON_NAME] Household" at bounding box center [194, 296] width 81 height 8
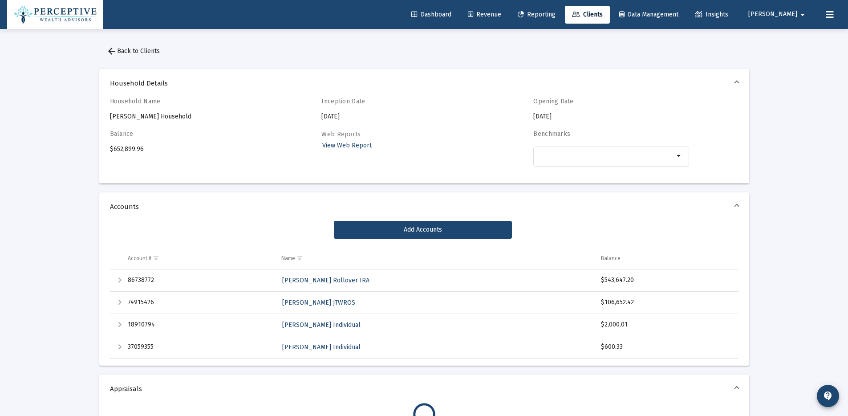
click at [118, 325] on div "Expand" at bounding box center [119, 324] width 11 height 11
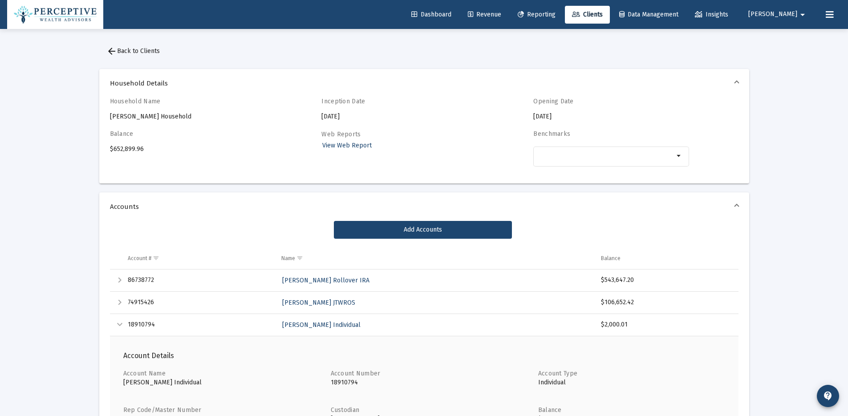
click at [152, 53] on span "arrow_back Back to Clients" at bounding box center [132, 51] width 53 height 8
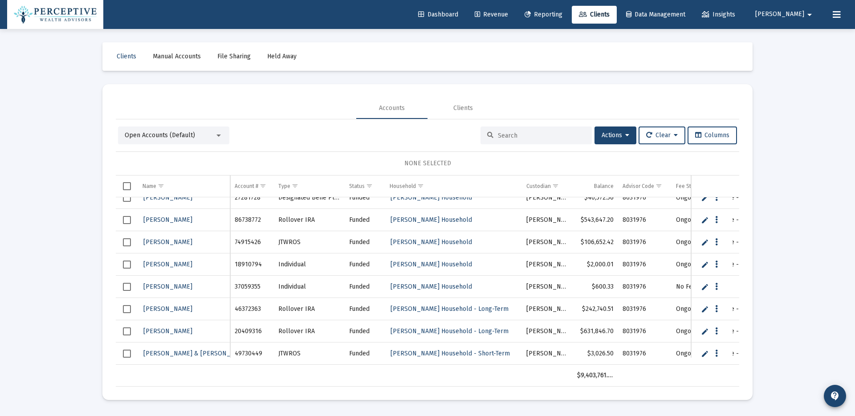
click at [704, 265] on link "Edit" at bounding box center [705, 264] width 8 height 8
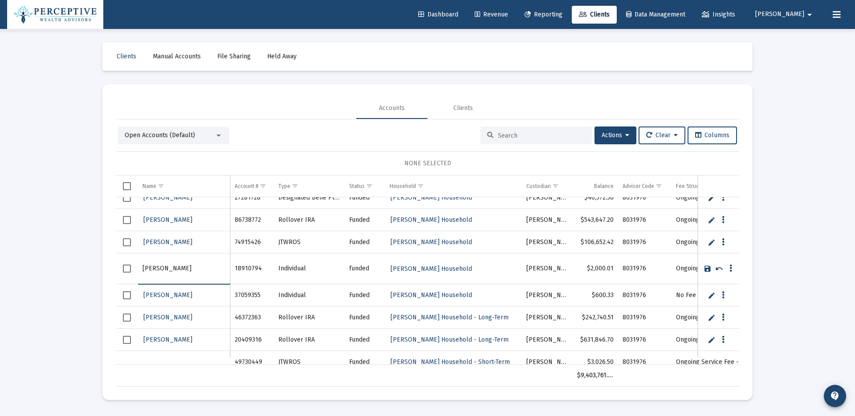
click at [129, 269] on span "Select row" at bounding box center [127, 268] width 8 height 8
click at [604, 134] on span "Actions" at bounding box center [615, 135] width 28 height 8
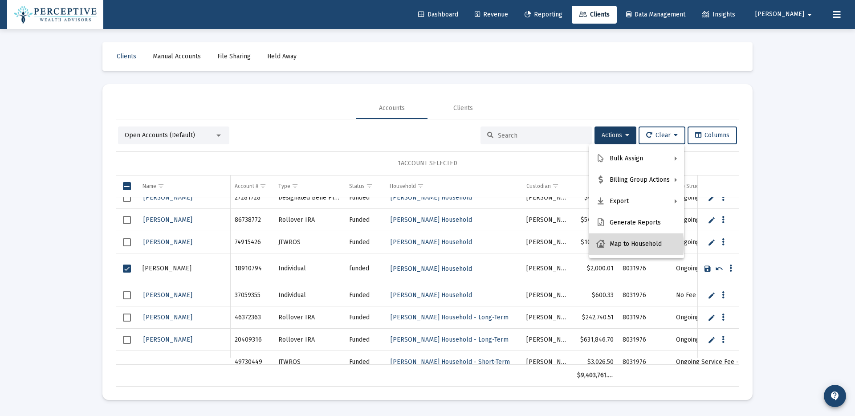
click at [620, 245] on button "Map to Household" at bounding box center [636, 243] width 95 height 21
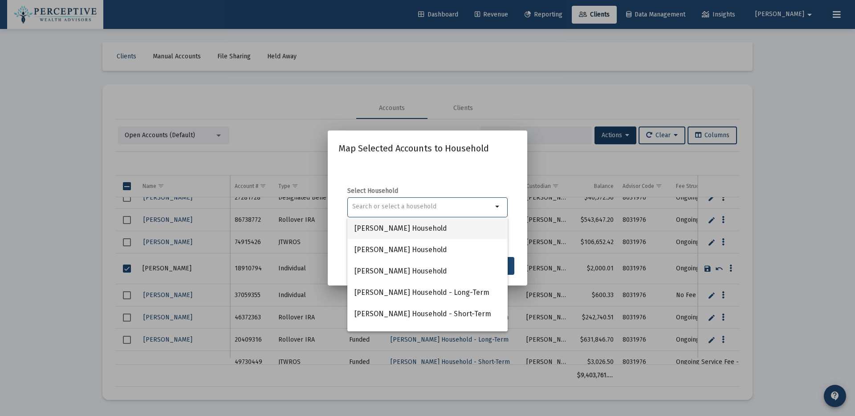
scroll to position [249, 0]
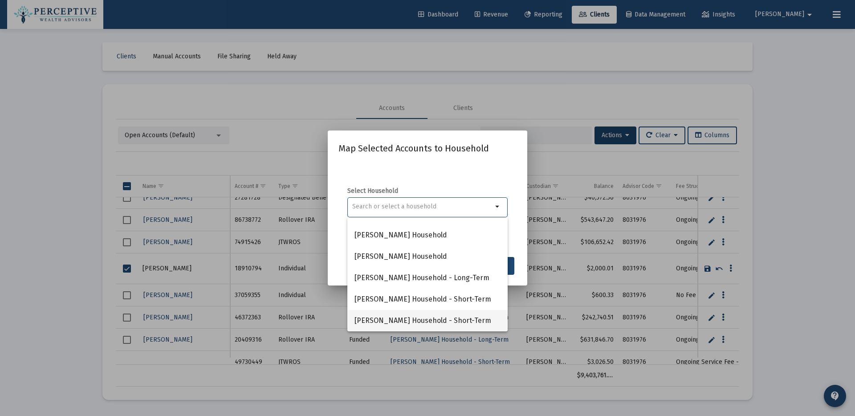
click at [412, 320] on span "Suresh Gunturi Household - Short-Term" at bounding box center [427, 320] width 146 height 21
type input "Suresh Gunturi Household - Short-Term"
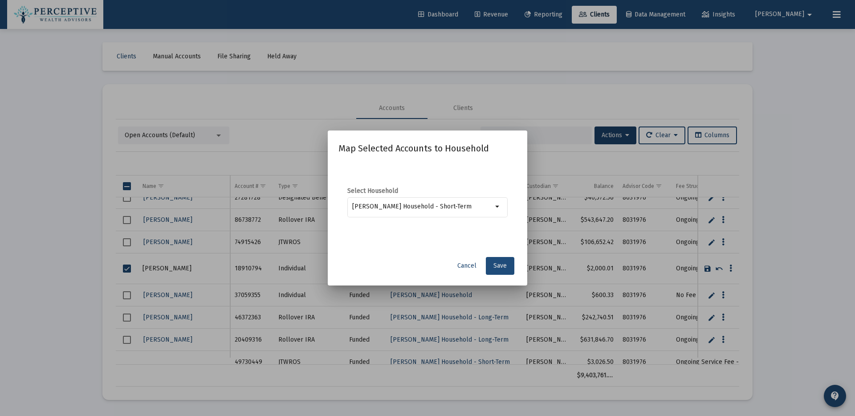
click at [507, 265] on button "Save" at bounding box center [500, 266] width 28 height 18
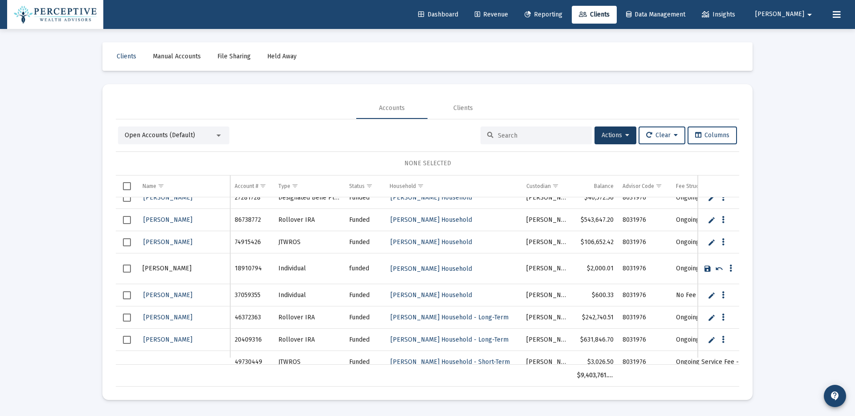
click at [705, 268] on td "Data grid" at bounding box center [718, 268] width 41 height 31
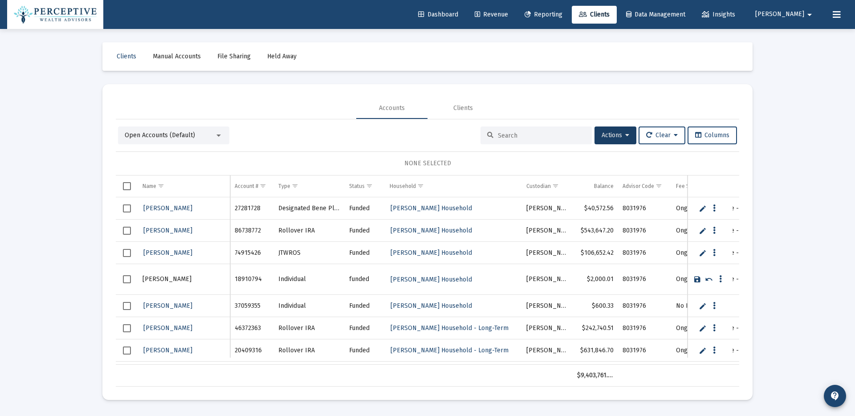
click at [773, 245] on div "Loading... Clients Manual Accounts File Sharing Held Away Accounts Clients Open…" at bounding box center [427, 208] width 855 height 416
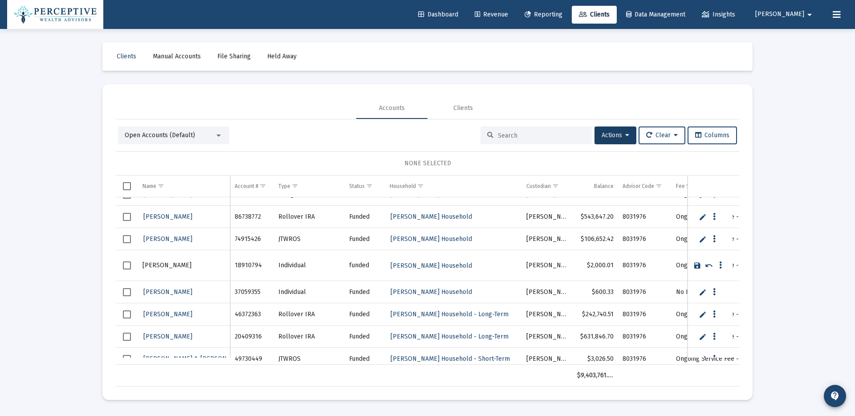
scroll to position [1072, 0]
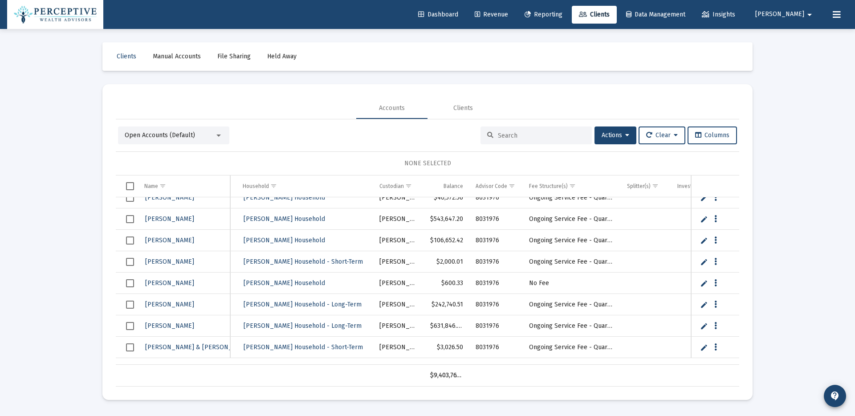
scroll to position [993, 157]
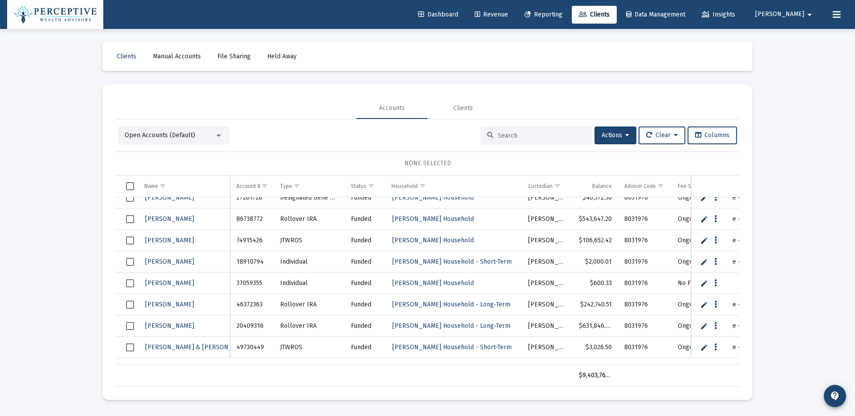
click at [458, 16] on span "Dashboard" at bounding box center [438, 15] width 40 height 8
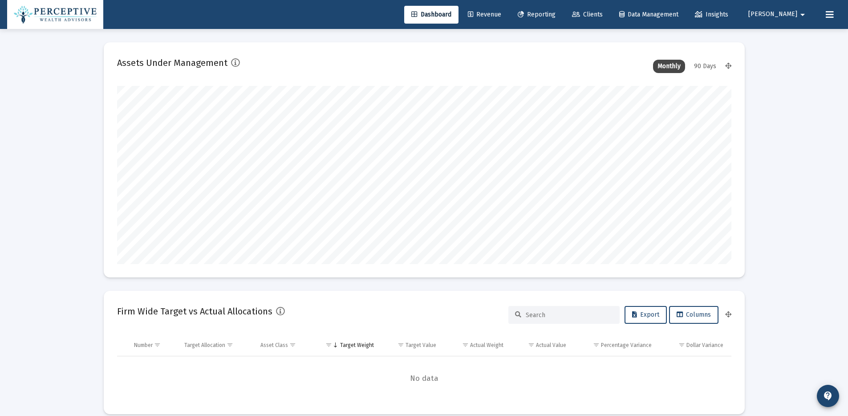
type input "[PERSON_NAME][EMAIL_ADDRESS][DOMAIN_NAME]"
click at [801, 16] on mat-icon "arrow_drop_down" at bounding box center [802, 15] width 11 height 18
click at [800, 63] on button "Logout" at bounding box center [798, 59] width 53 height 21
